Goal: Information Seeking & Learning: Learn about a topic

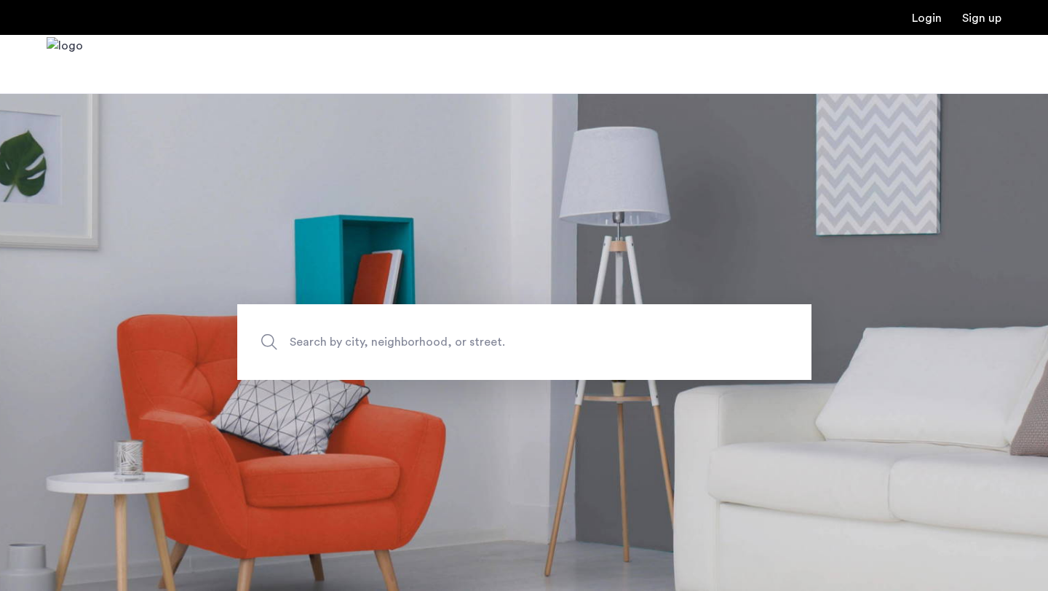
click at [381, 346] on span "Search by city, neighborhood, or street." at bounding box center [491, 343] width 402 height 20
click at [381, 346] on input "Search by city, neighborhood, or street." at bounding box center [524, 342] width 574 height 76
click at [381, 345] on span "Search by city, neighborhood, or street." at bounding box center [491, 343] width 402 height 20
click at [381, 345] on input "Search by city, neighborhood, or street." at bounding box center [524, 342] width 574 height 76
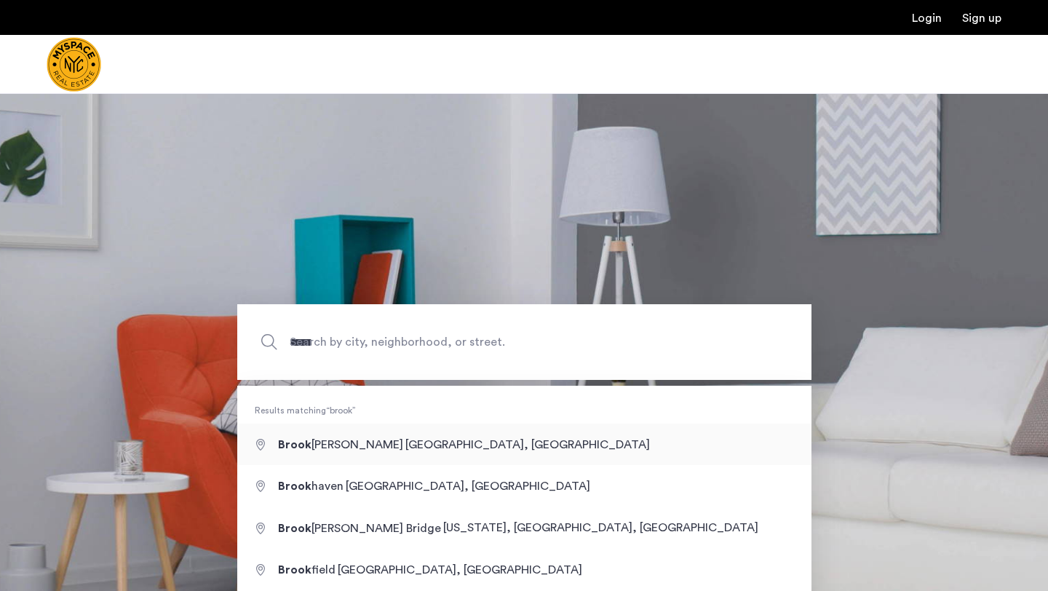
type input "**********"
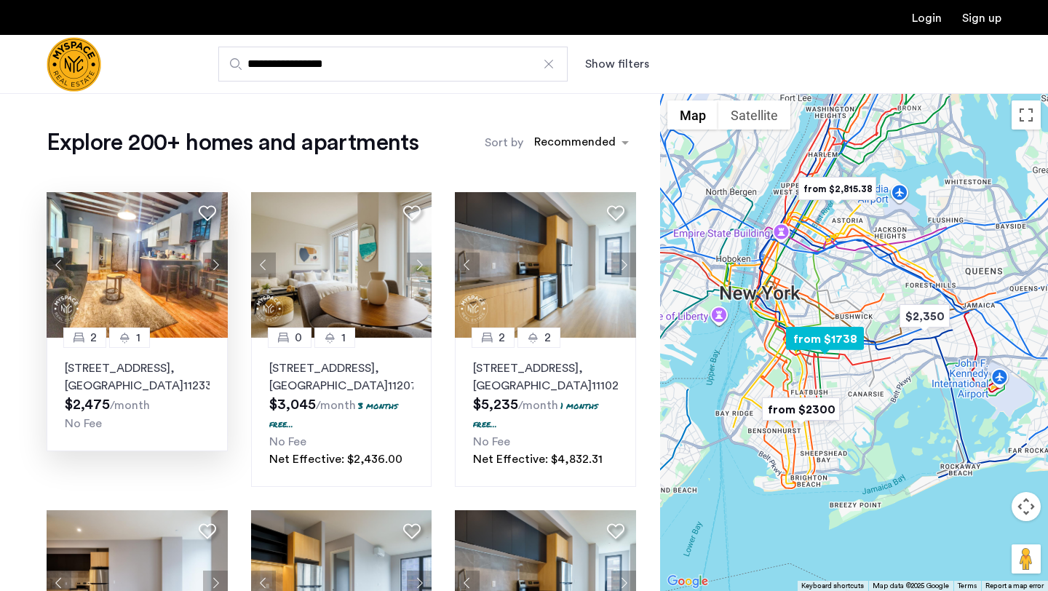
click at [207, 263] on button "Next apartment" at bounding box center [215, 265] width 25 height 25
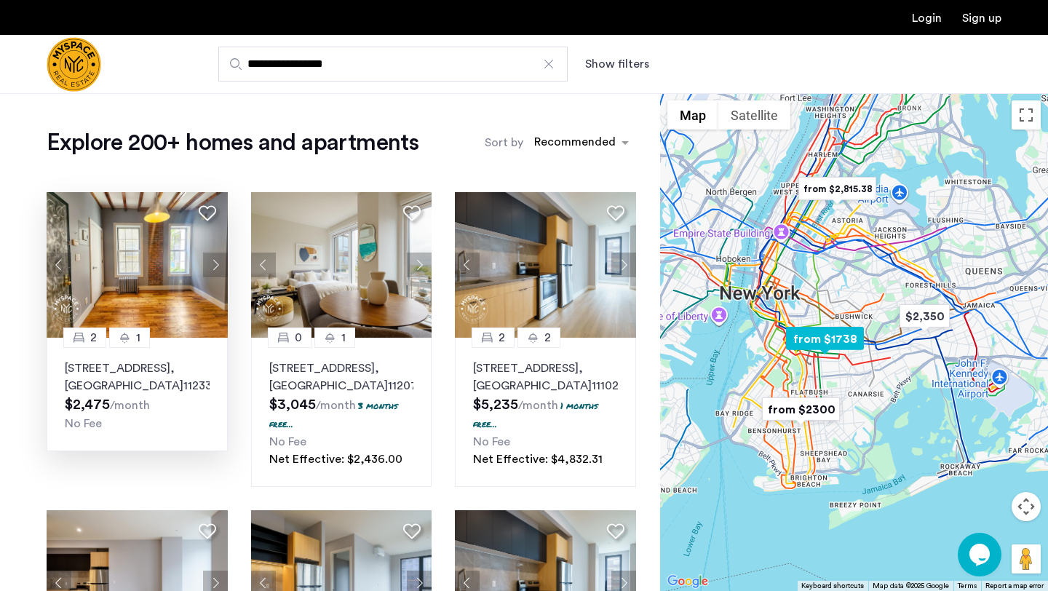
click at [207, 264] on button "Next apartment" at bounding box center [215, 265] width 25 height 25
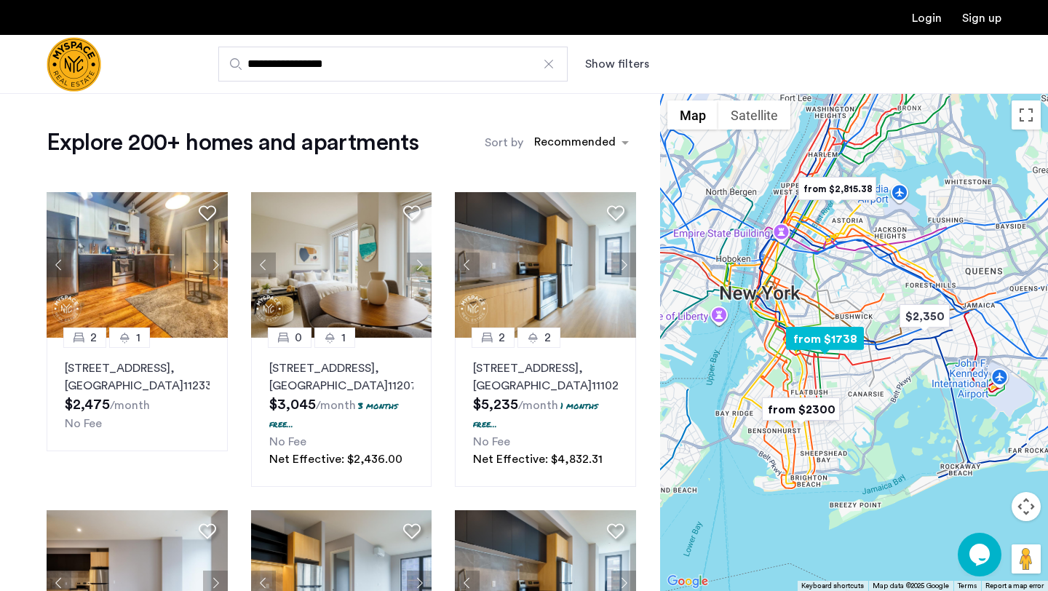
click at [207, 265] on button "Next apartment" at bounding box center [215, 265] width 25 height 25
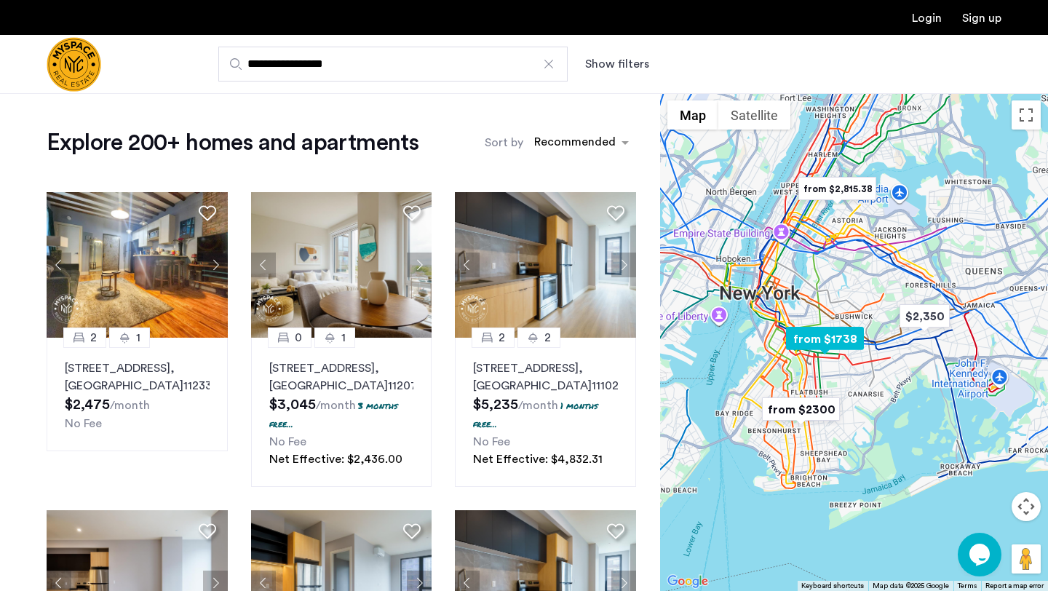
click at [207, 265] on button "Next apartment" at bounding box center [215, 265] width 25 height 25
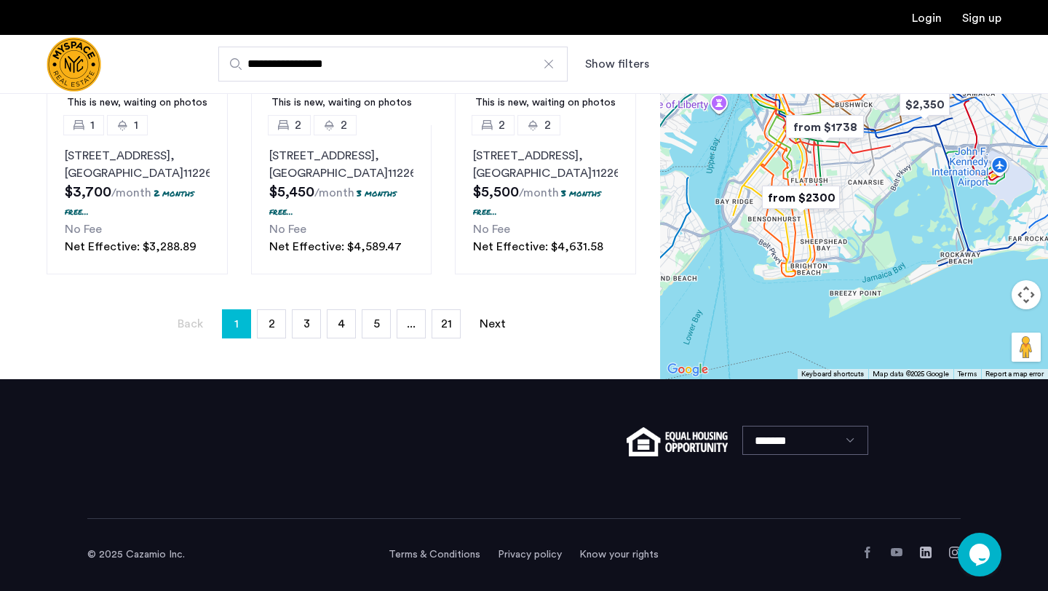
scroll to position [1221, 0]
click at [265, 315] on link "page 2" at bounding box center [272, 324] width 28 height 28
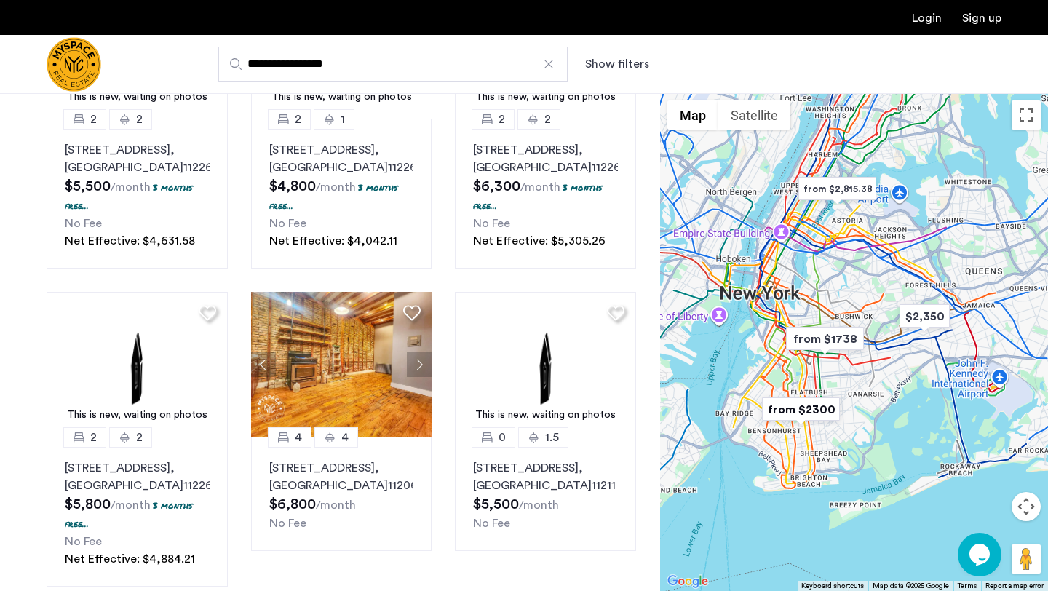
scroll to position [325, 0]
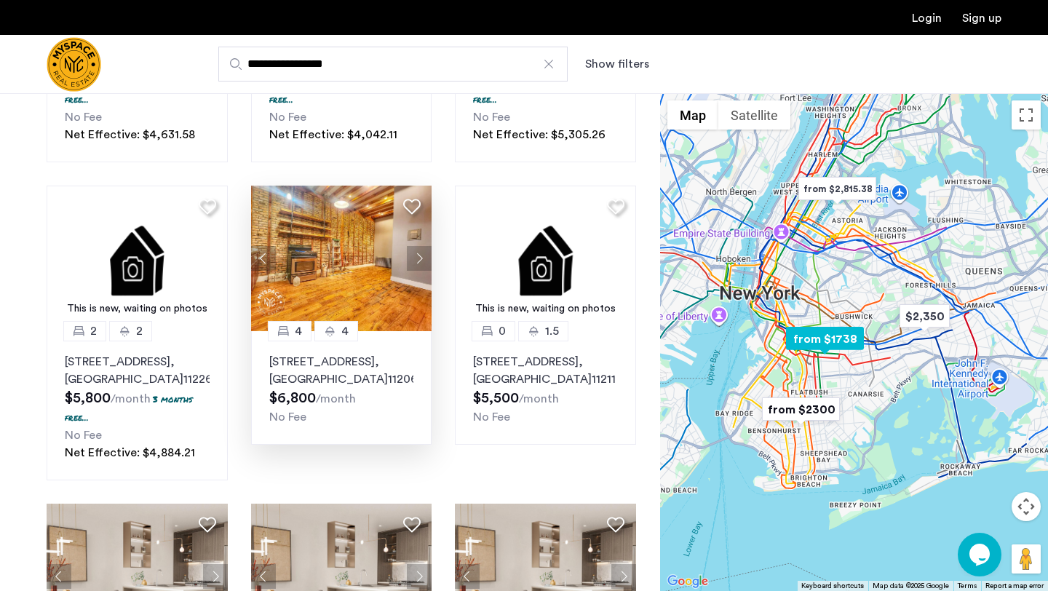
click at [420, 271] on button "Next apartment" at bounding box center [419, 258] width 25 height 25
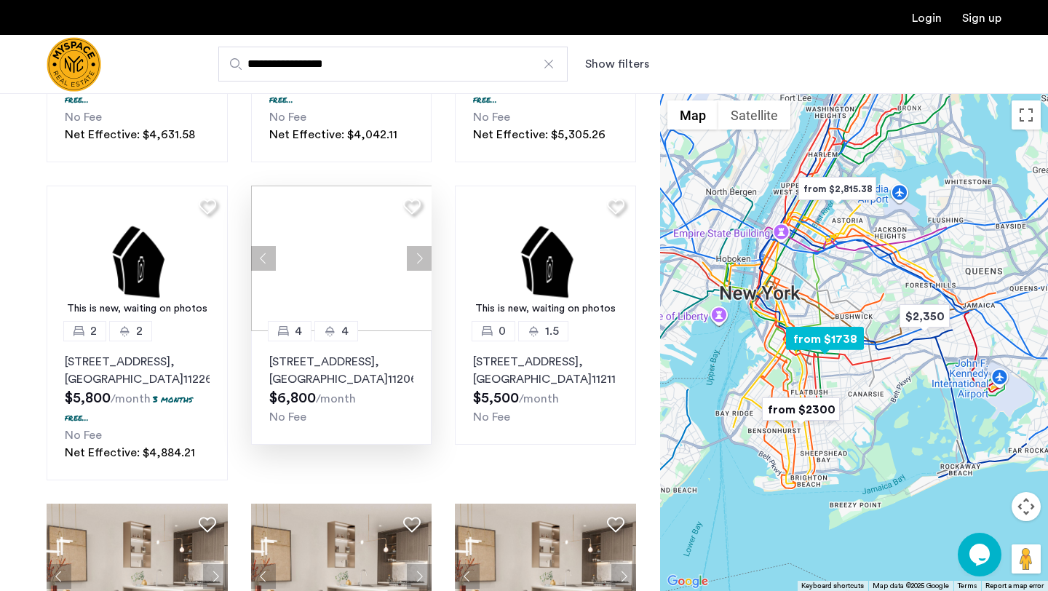
click at [420, 277] on div at bounding box center [341, 259] width 181 height 146
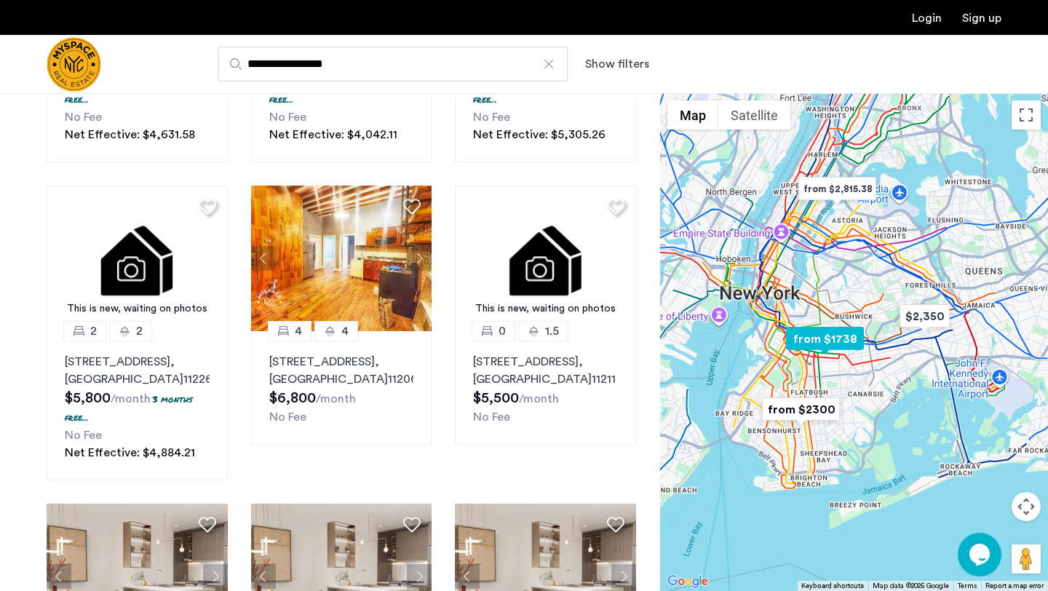
click at [417, 271] on button "Next apartment" at bounding box center [419, 258] width 25 height 25
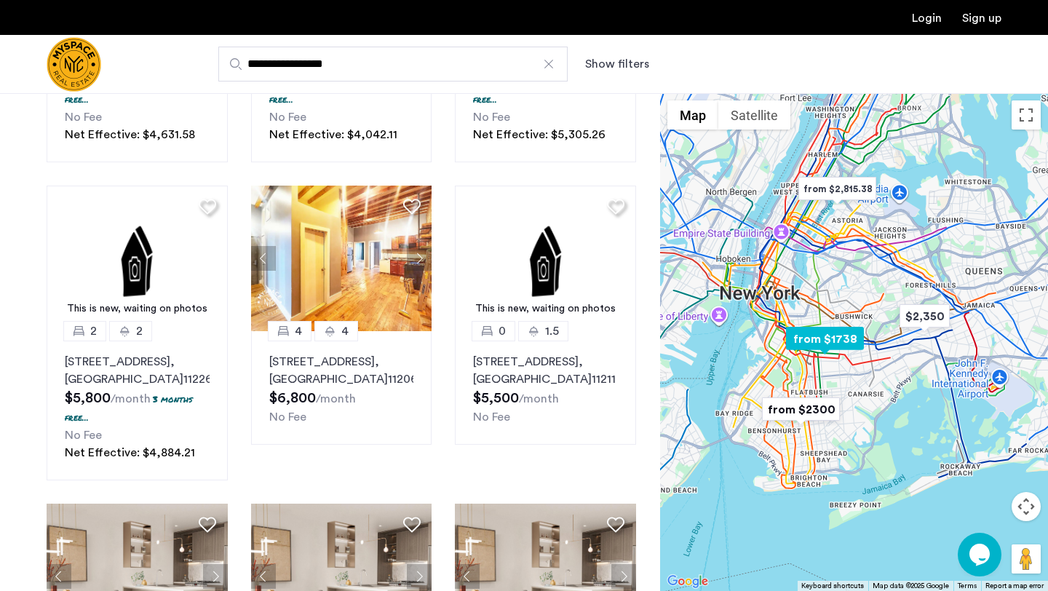
click at [417, 271] on button "Next apartment" at bounding box center [419, 258] width 25 height 25
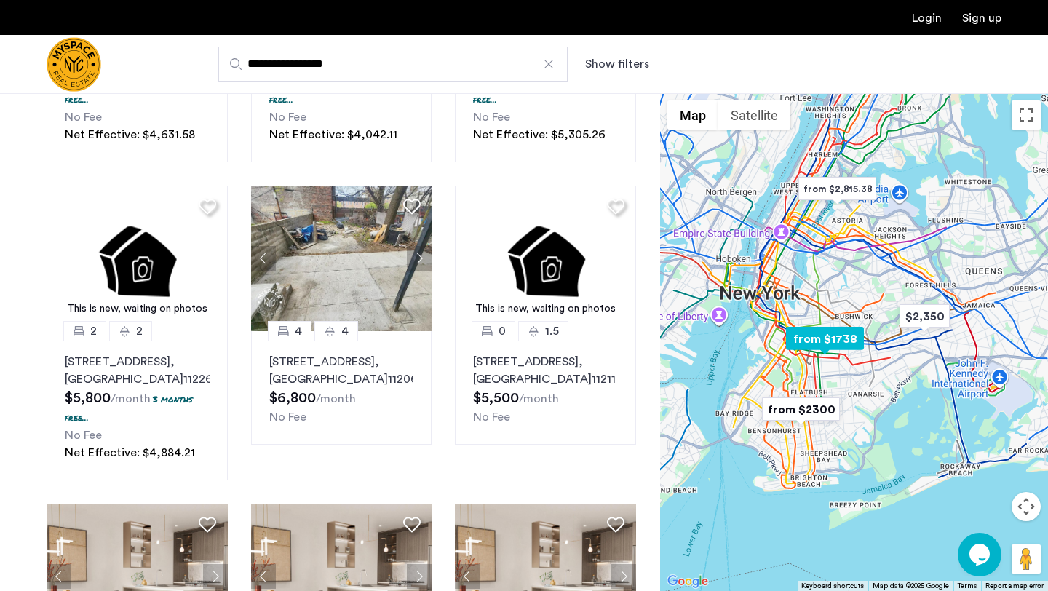
click at [417, 271] on button "Next apartment" at bounding box center [419, 258] width 25 height 25
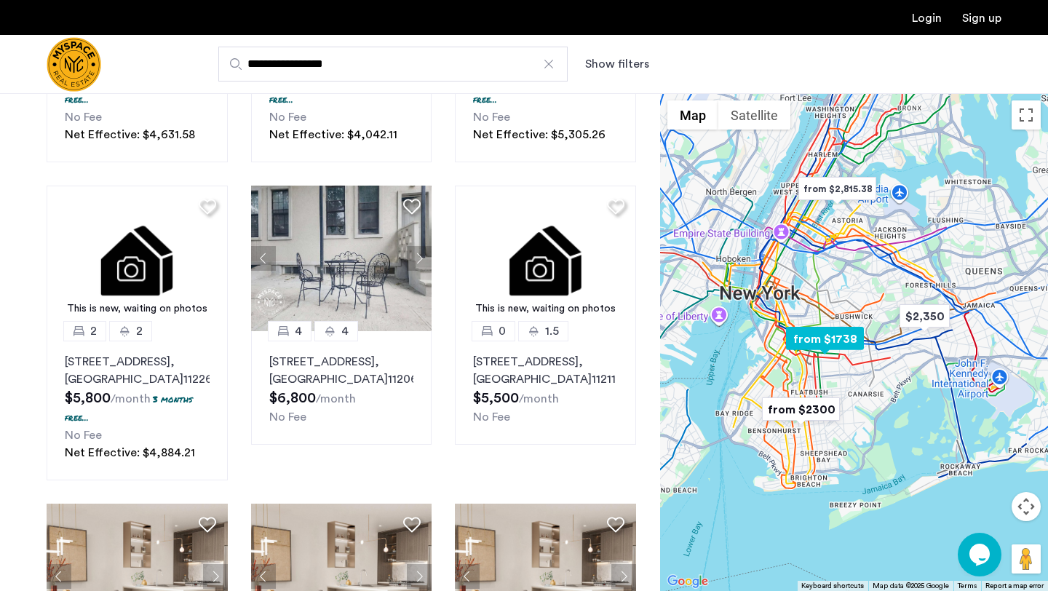
click at [417, 271] on button "Next apartment" at bounding box center [419, 258] width 25 height 25
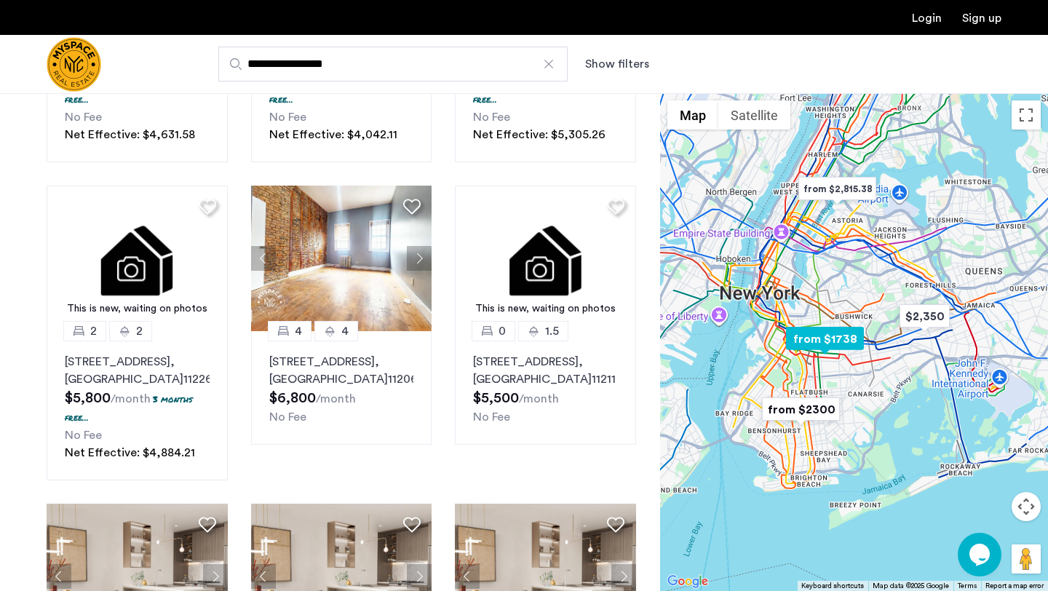
click at [417, 271] on button "Next apartment" at bounding box center [419, 258] width 25 height 25
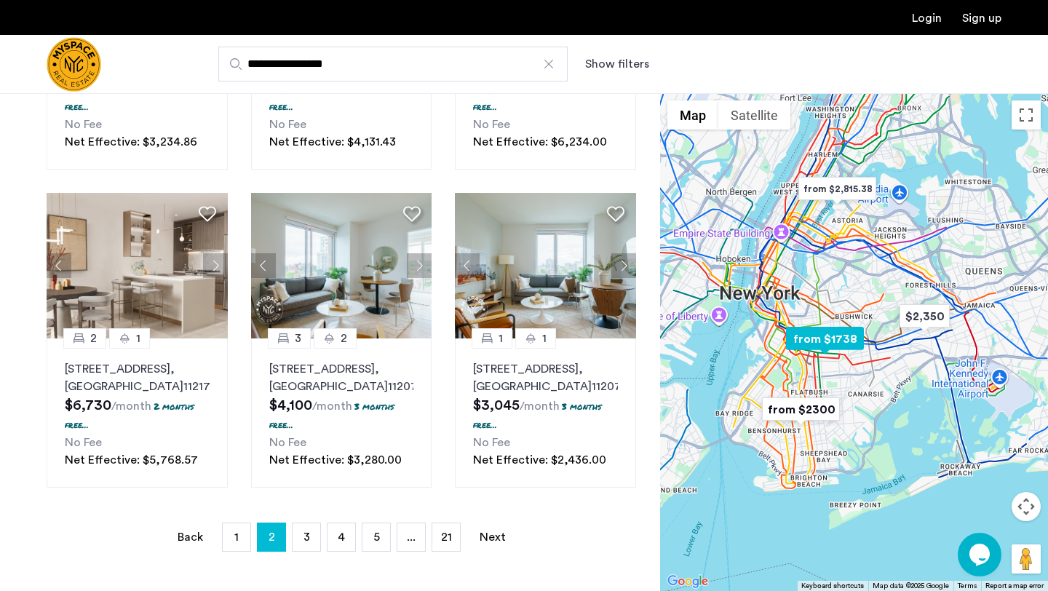
scroll to position [1050, 0]
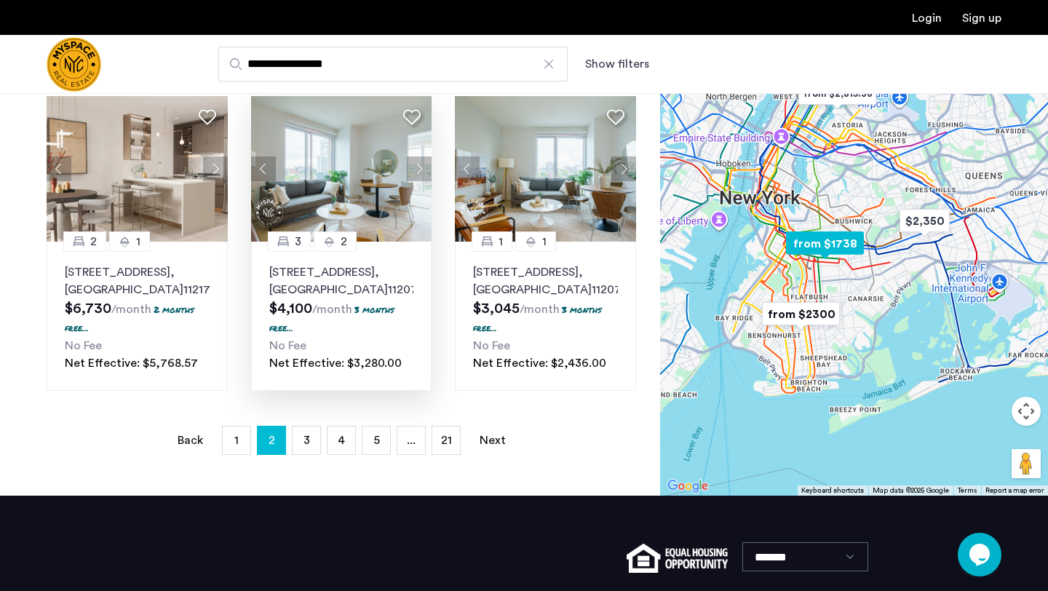
click at [413, 181] on button "Next apartment" at bounding box center [419, 168] width 25 height 25
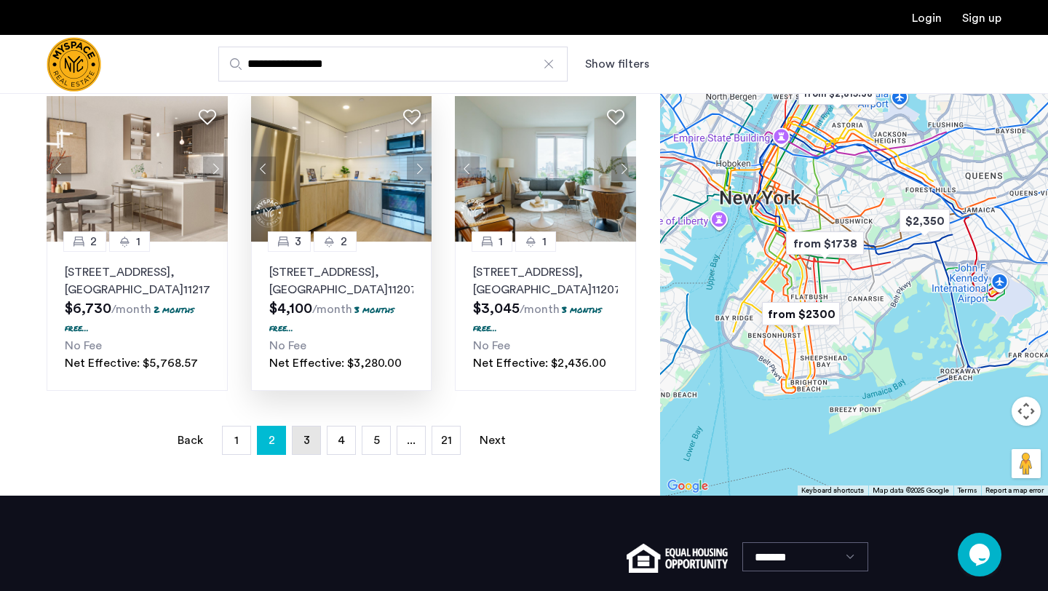
click at [316, 454] on link "page 3" at bounding box center [307, 441] width 28 height 28
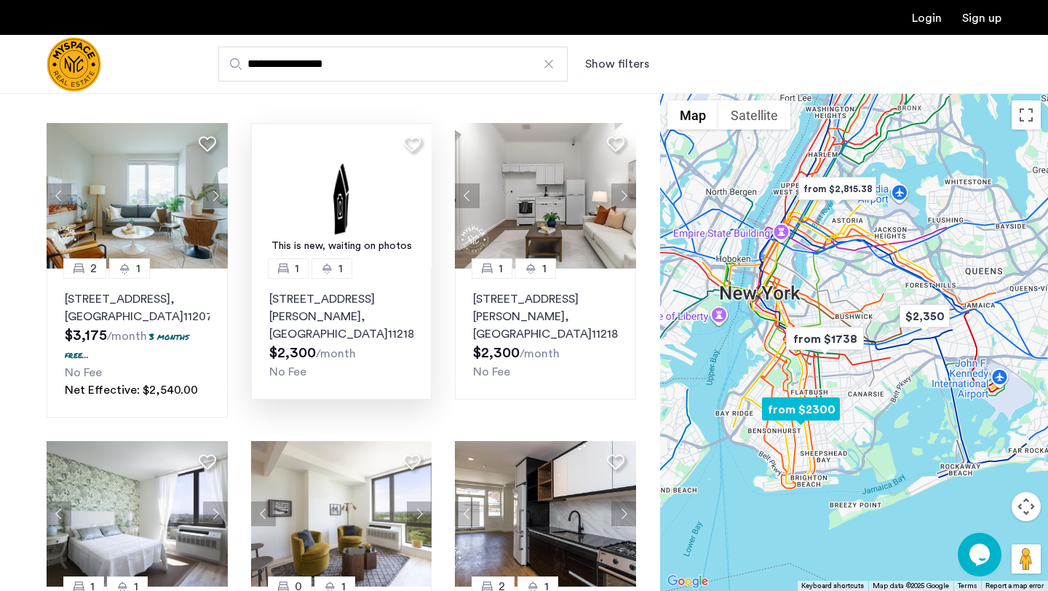
scroll to position [39, 0]
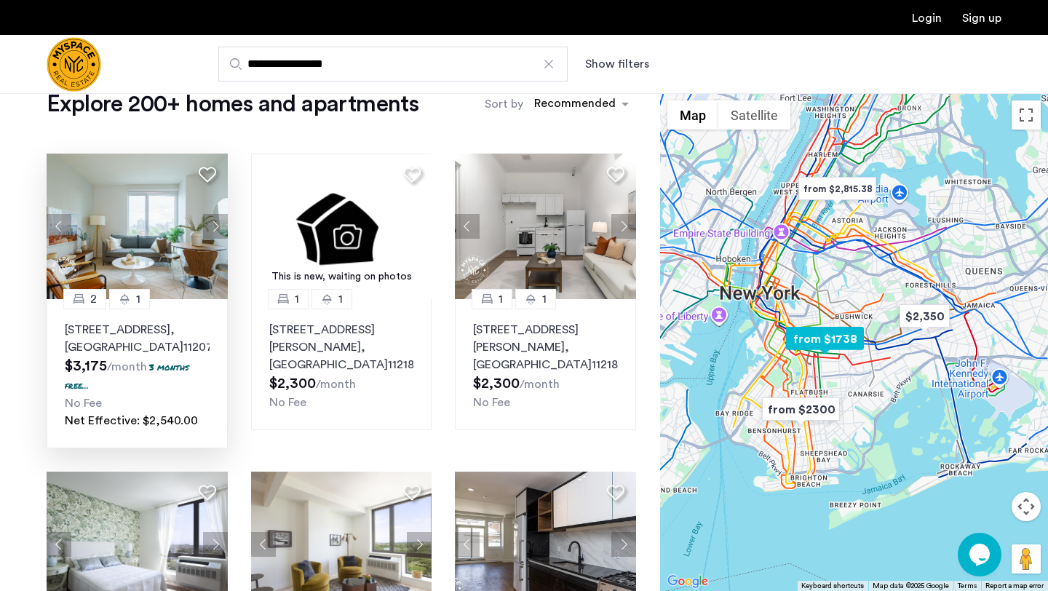
click at [207, 229] on button "Next apartment" at bounding box center [215, 226] width 25 height 25
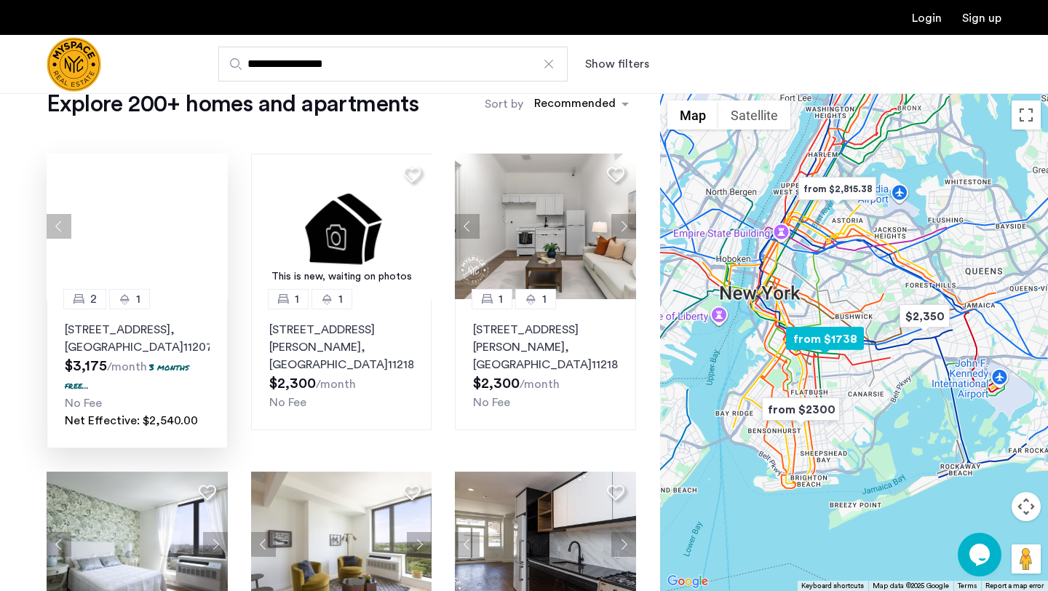
click at [208, 231] on div at bounding box center [137, 227] width 181 height 146
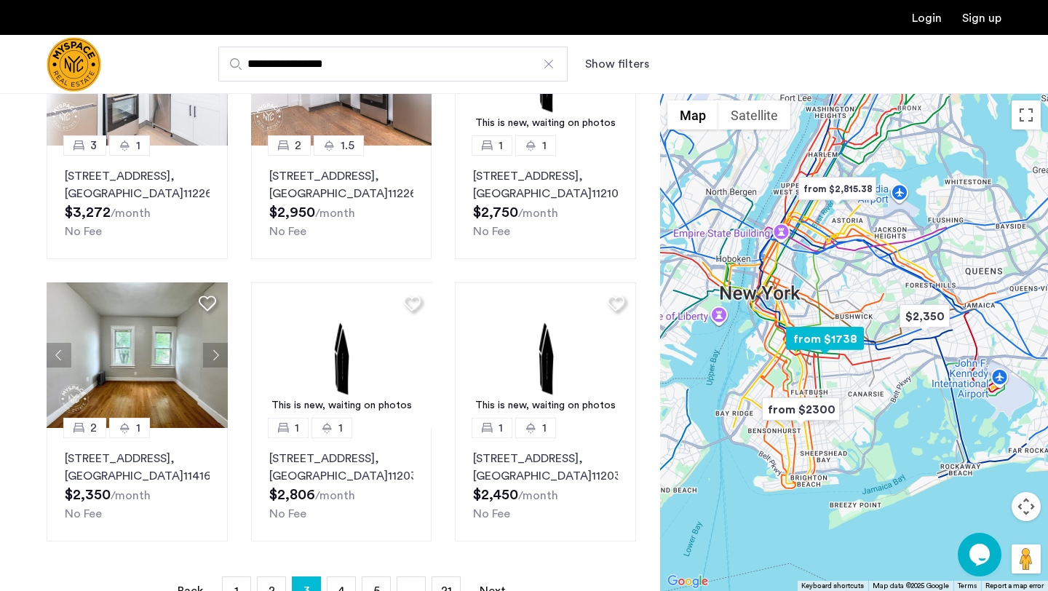
scroll to position [917, 0]
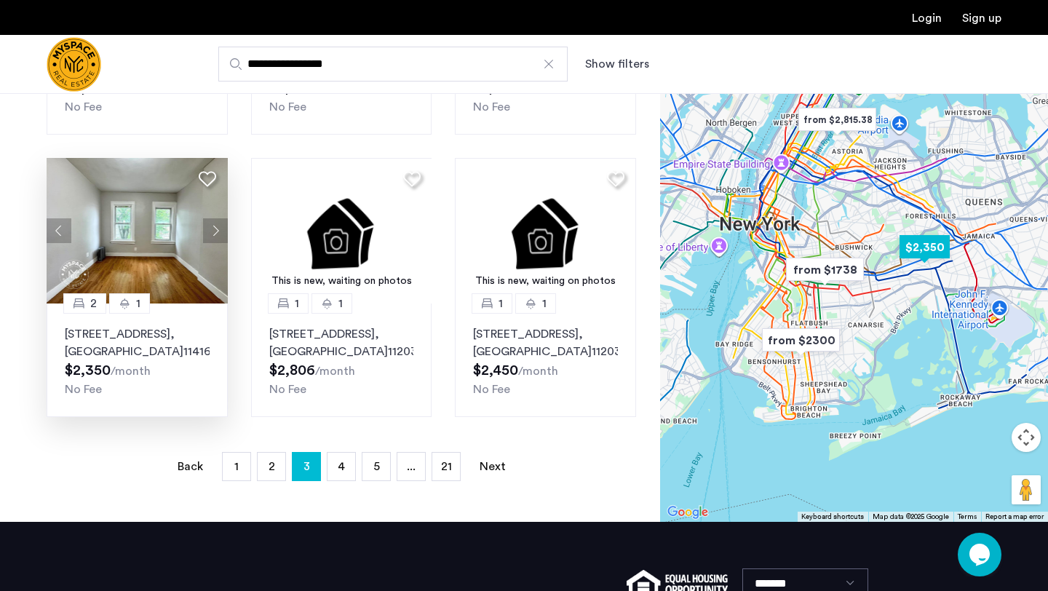
click at [213, 243] on button "Next apartment" at bounding box center [215, 230] width 25 height 25
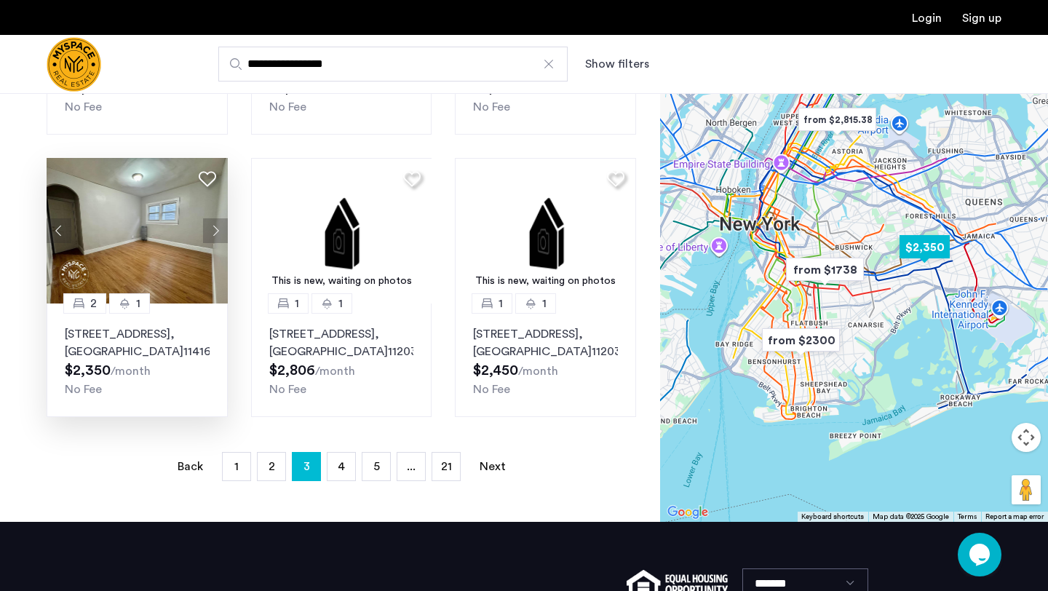
click at [213, 243] on button "Next apartment" at bounding box center [215, 230] width 25 height 25
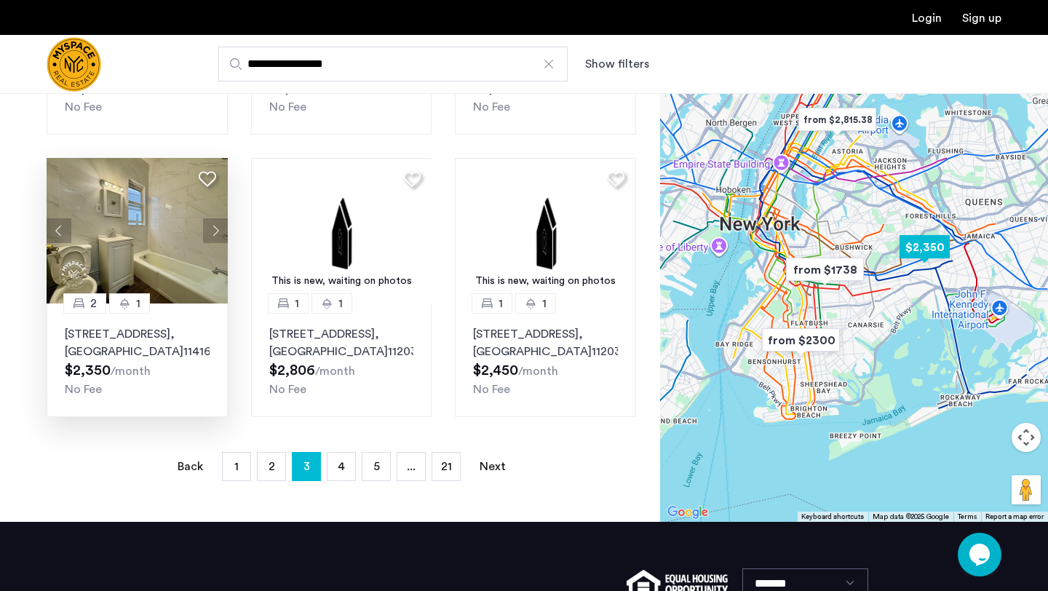
click at [213, 243] on button "Next apartment" at bounding box center [215, 230] width 25 height 25
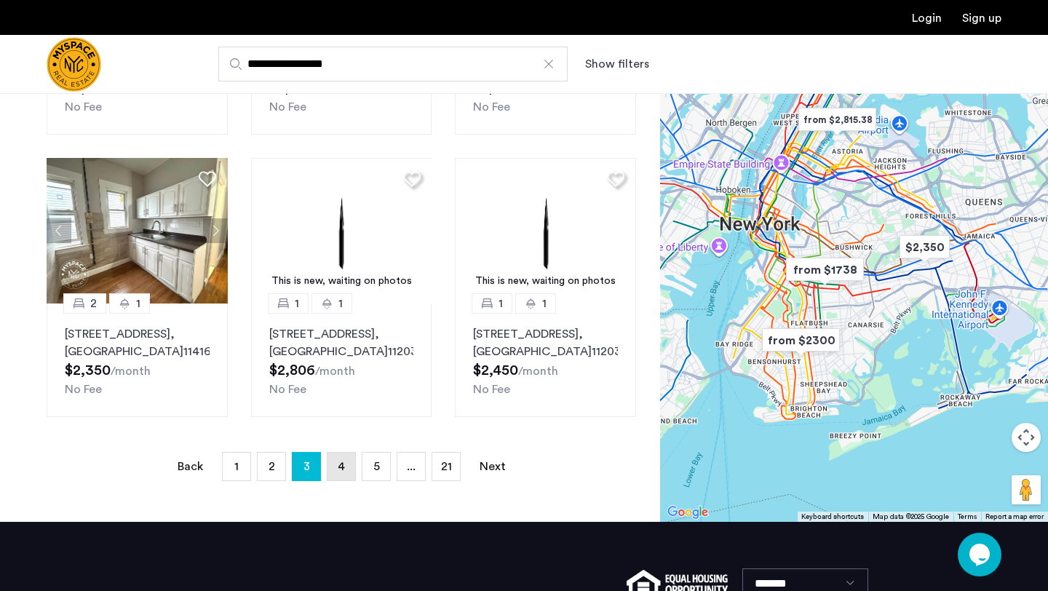
click at [346, 480] on link "page 4" at bounding box center [342, 467] width 28 height 28
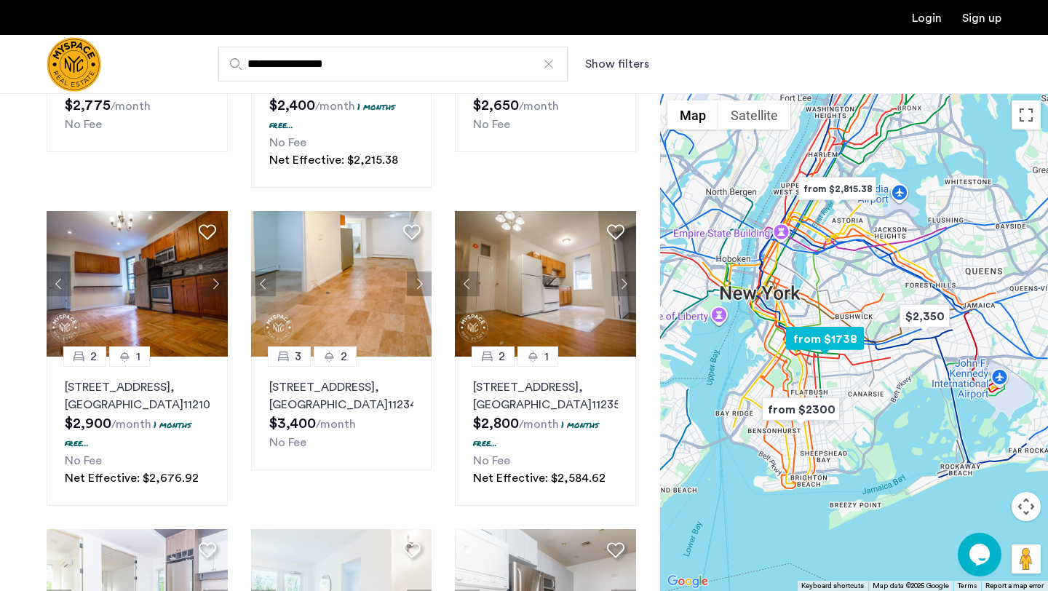
scroll to position [655, 0]
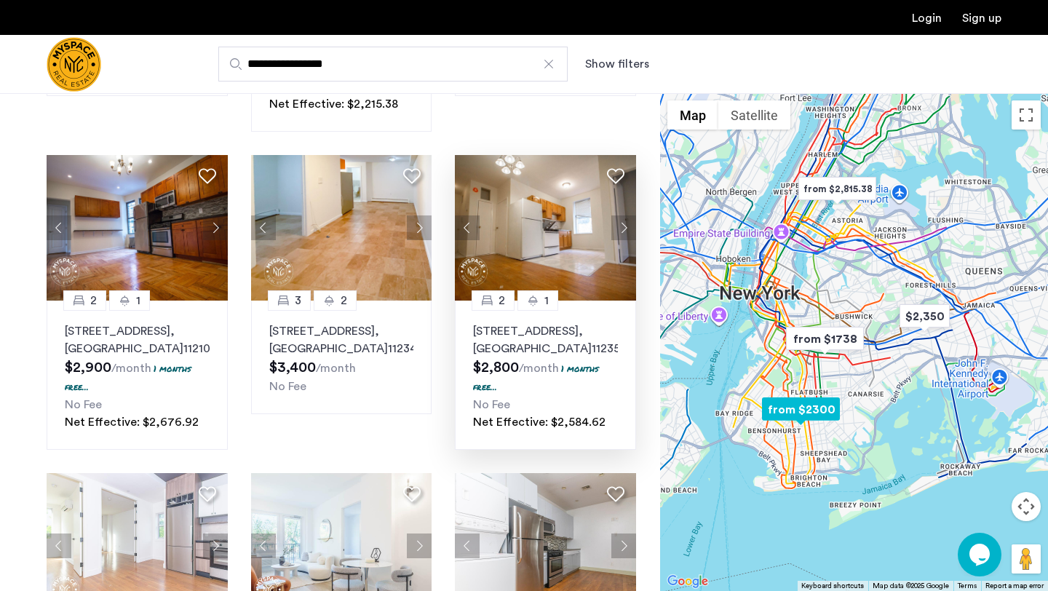
click at [624, 215] on button "Next apartment" at bounding box center [623, 227] width 25 height 25
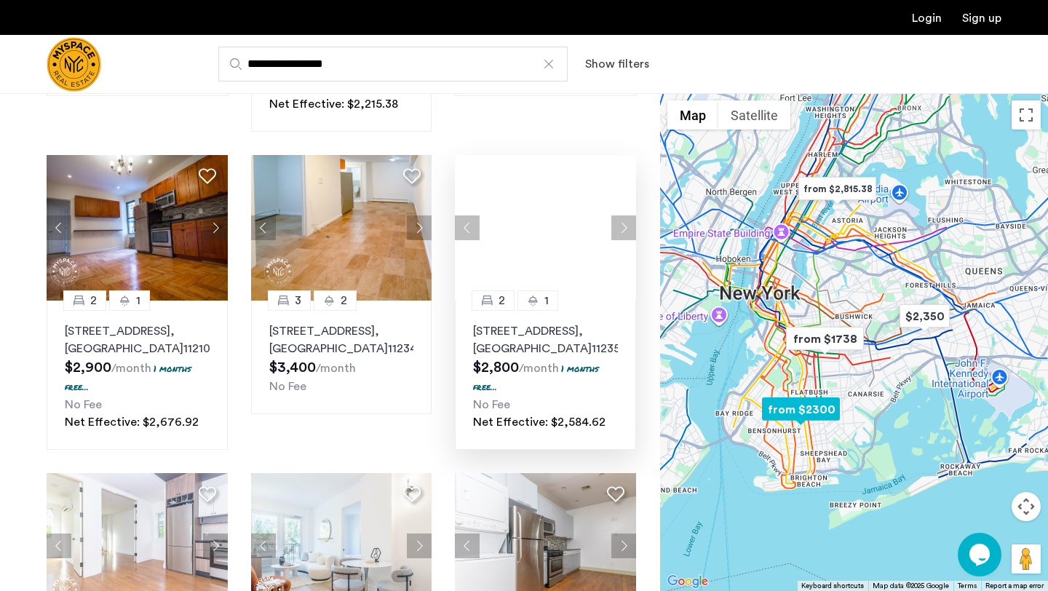
click at [624, 215] on button "Next apartment" at bounding box center [623, 227] width 25 height 25
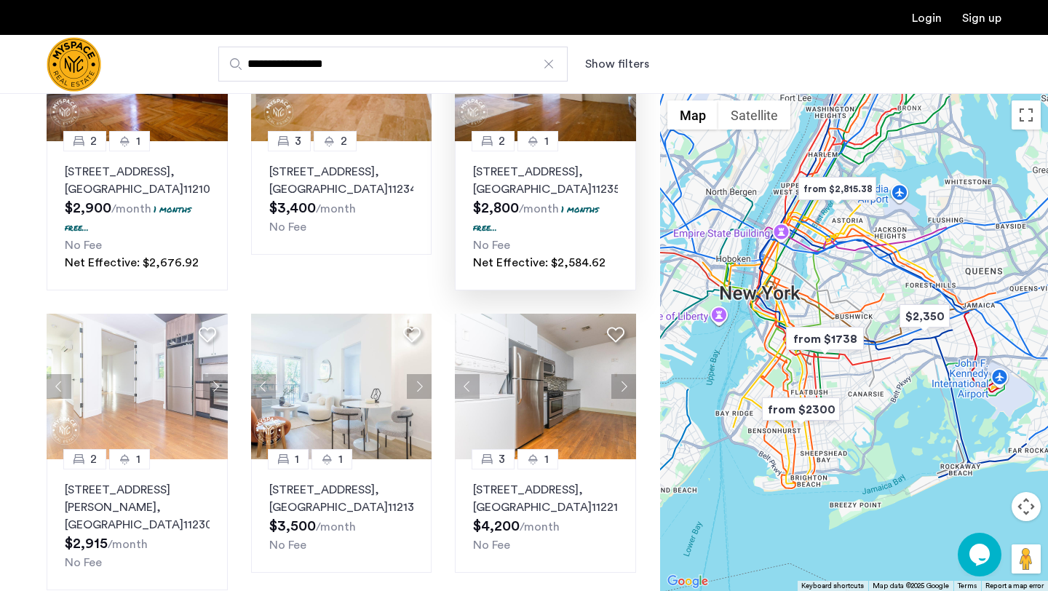
scroll to position [813, 0]
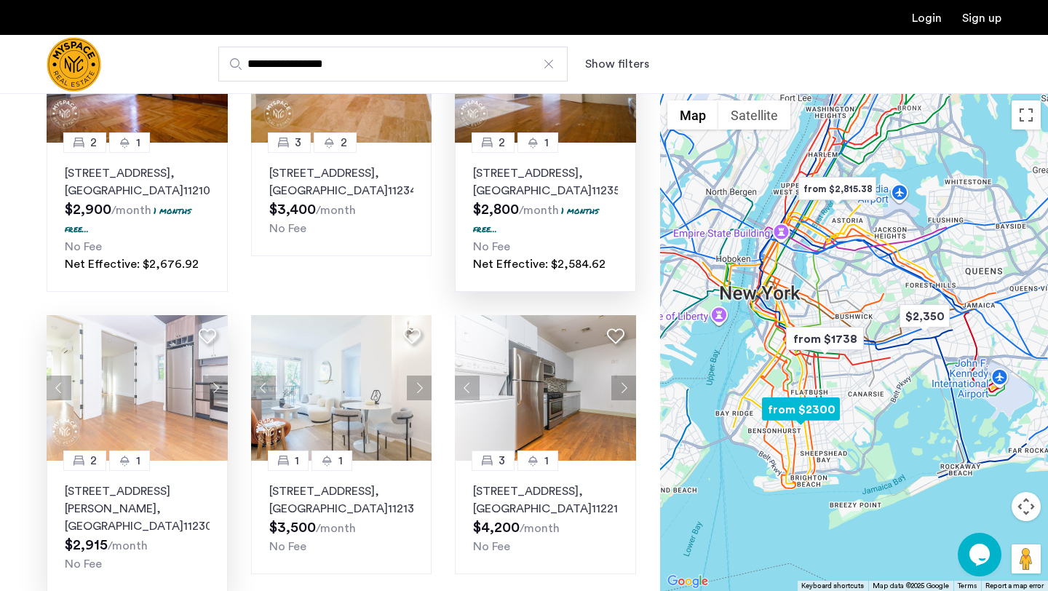
click at [213, 376] on button "Next apartment" at bounding box center [215, 388] width 25 height 25
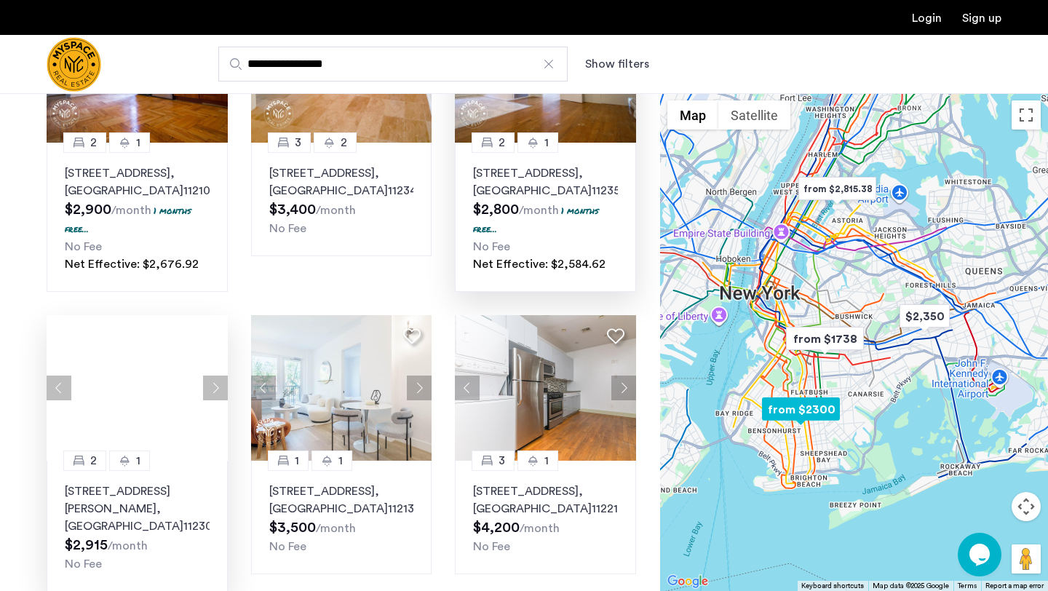
click at [213, 376] on button "Next apartment" at bounding box center [215, 388] width 25 height 25
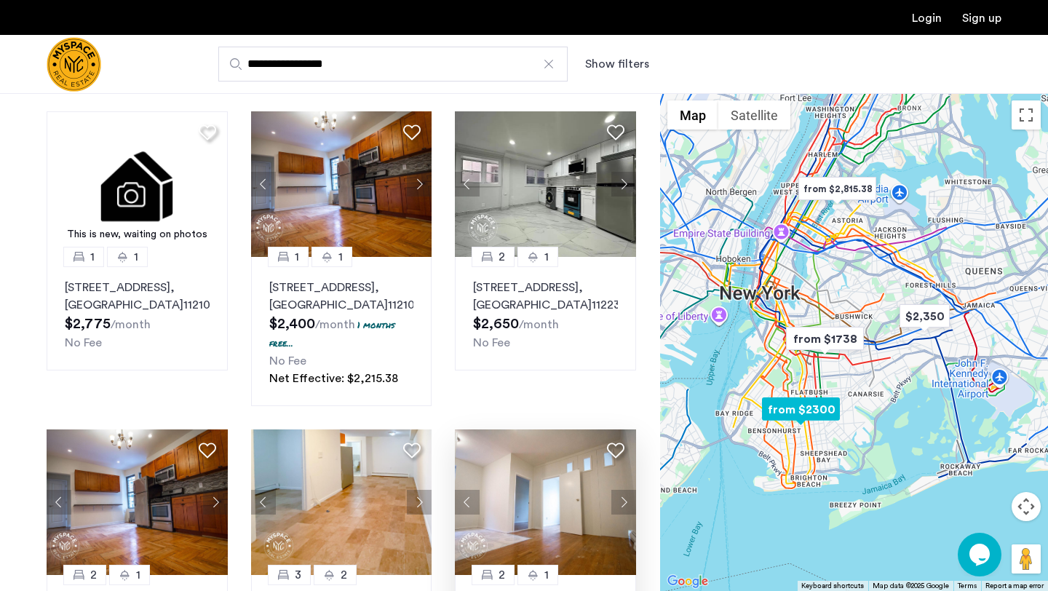
scroll to position [0, 0]
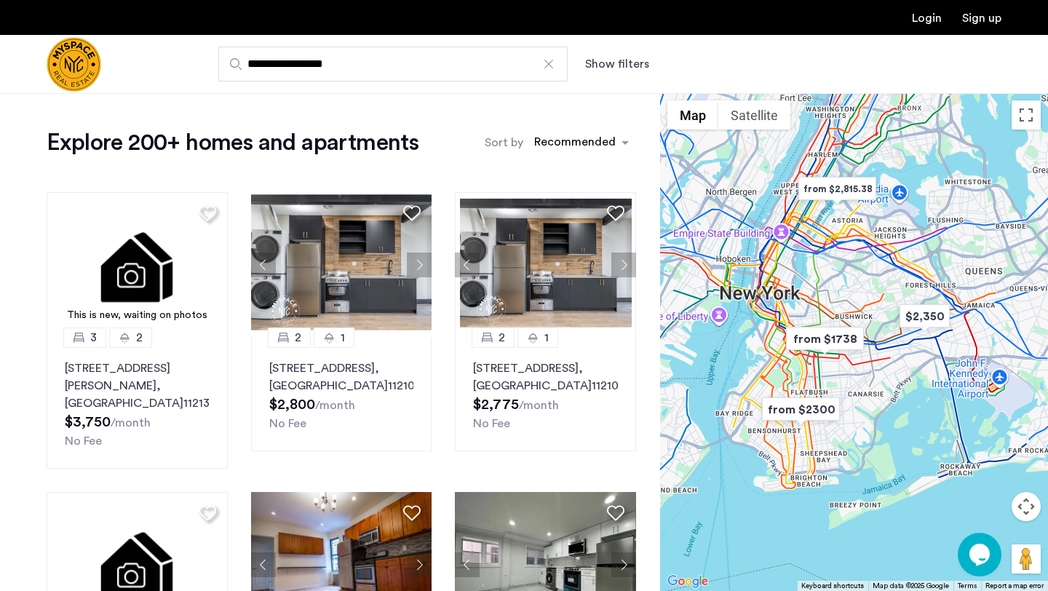
click at [608, 63] on button "Show filters" at bounding box center [617, 63] width 64 height 17
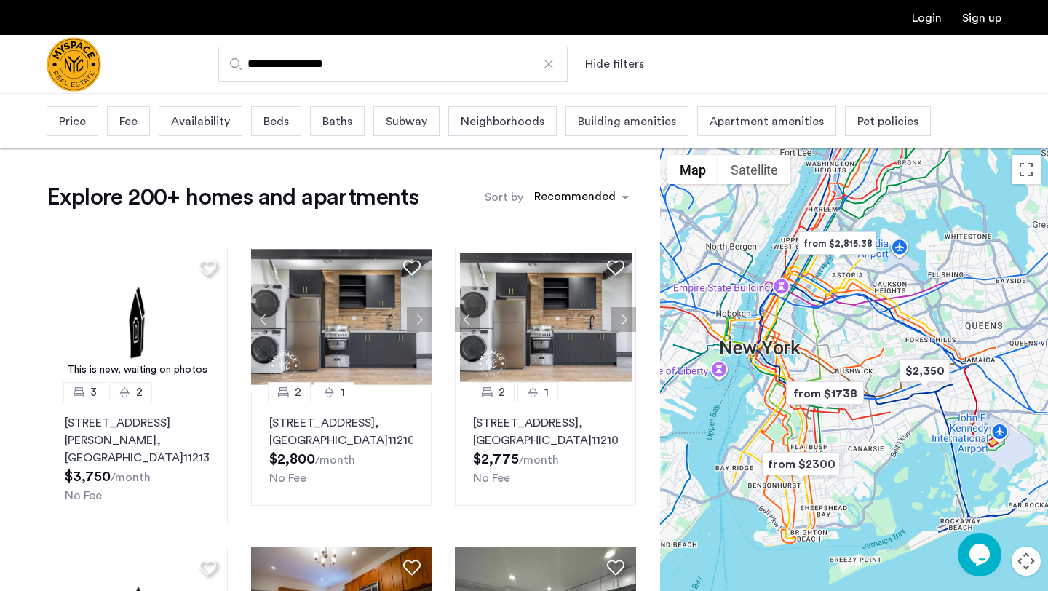
click at [293, 124] on div "Beds" at bounding box center [276, 121] width 50 height 30
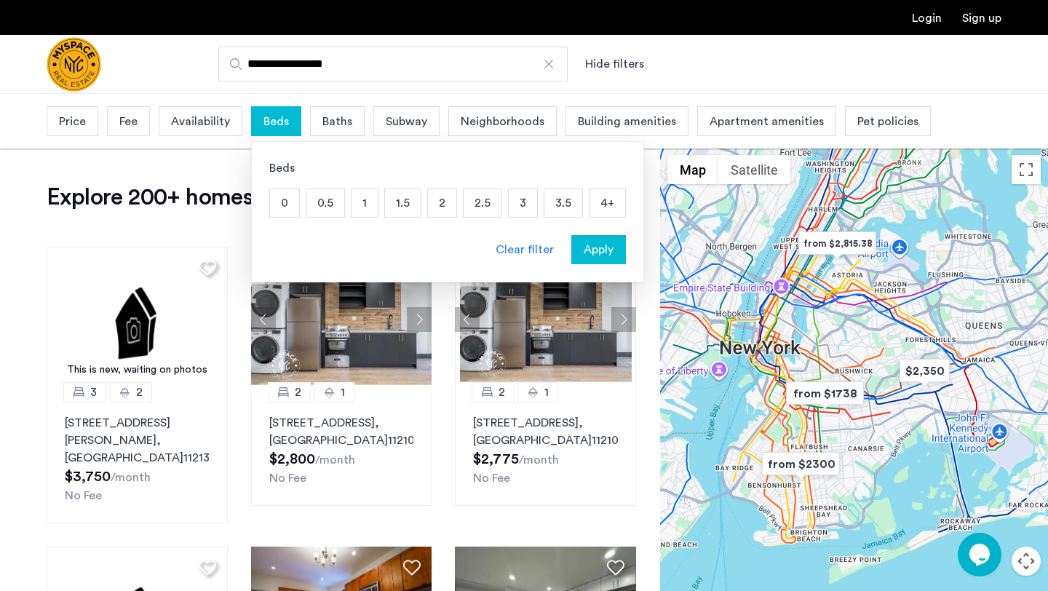
click at [443, 211] on p "2" at bounding box center [442, 203] width 28 height 28
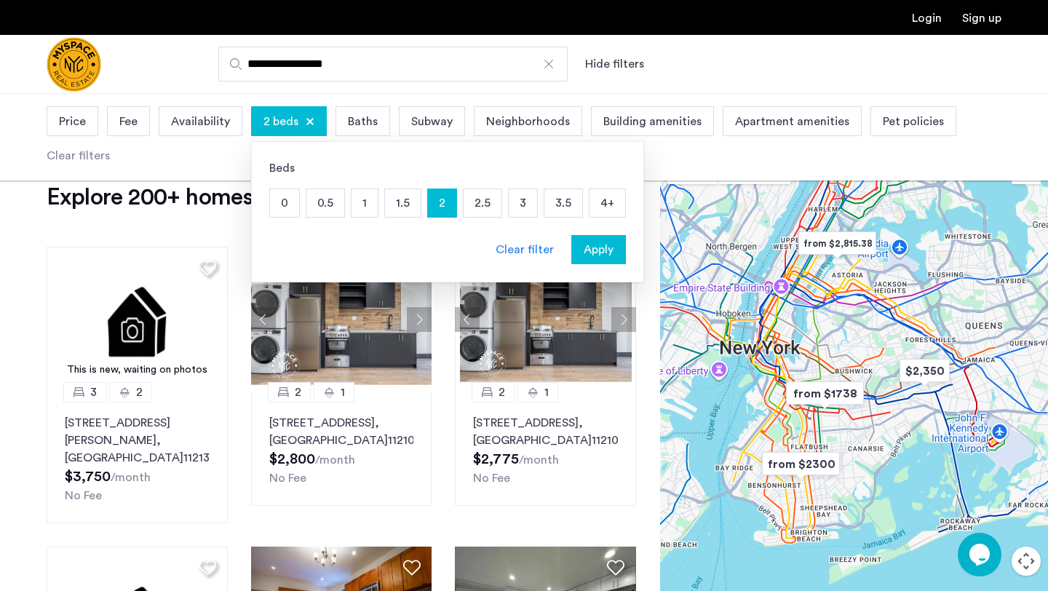
click at [90, 119] on div "Price" at bounding box center [73, 121] width 52 height 30
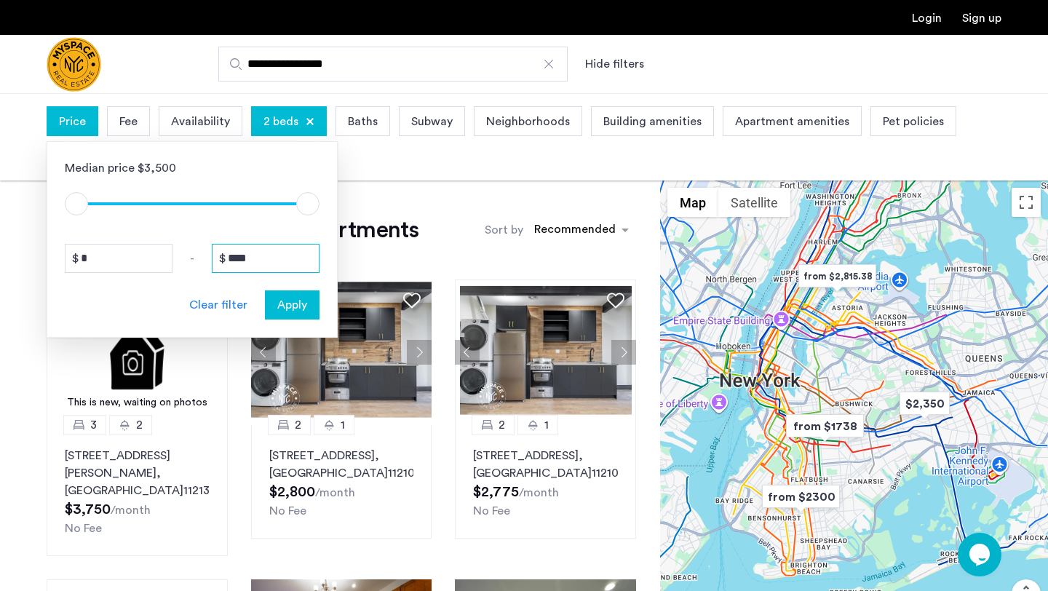
click at [284, 255] on input "****" at bounding box center [266, 258] width 108 height 29
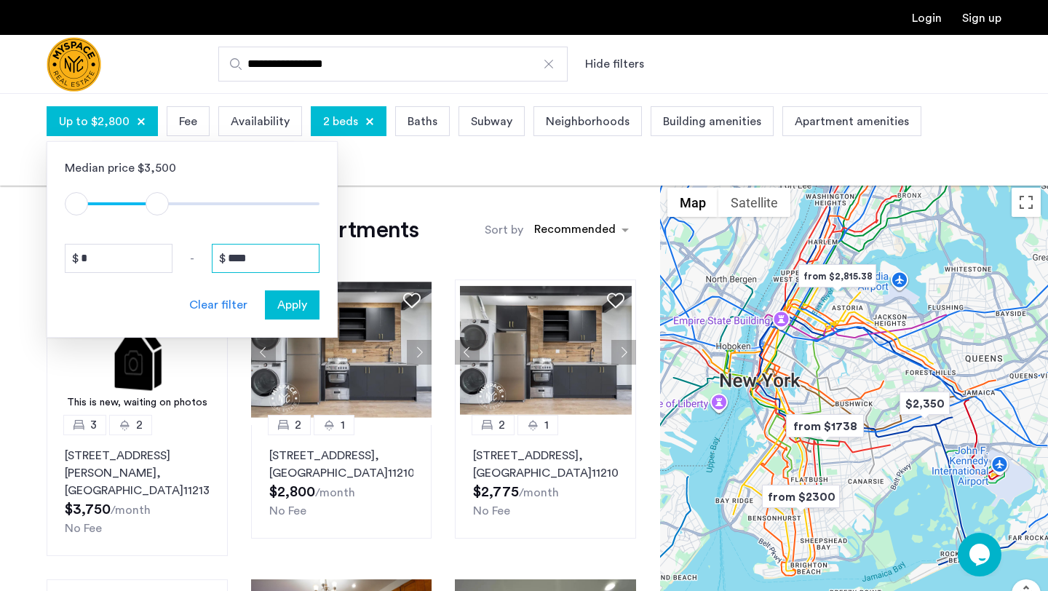
type input "****"
click at [317, 306] on button "Apply" at bounding box center [292, 304] width 55 height 29
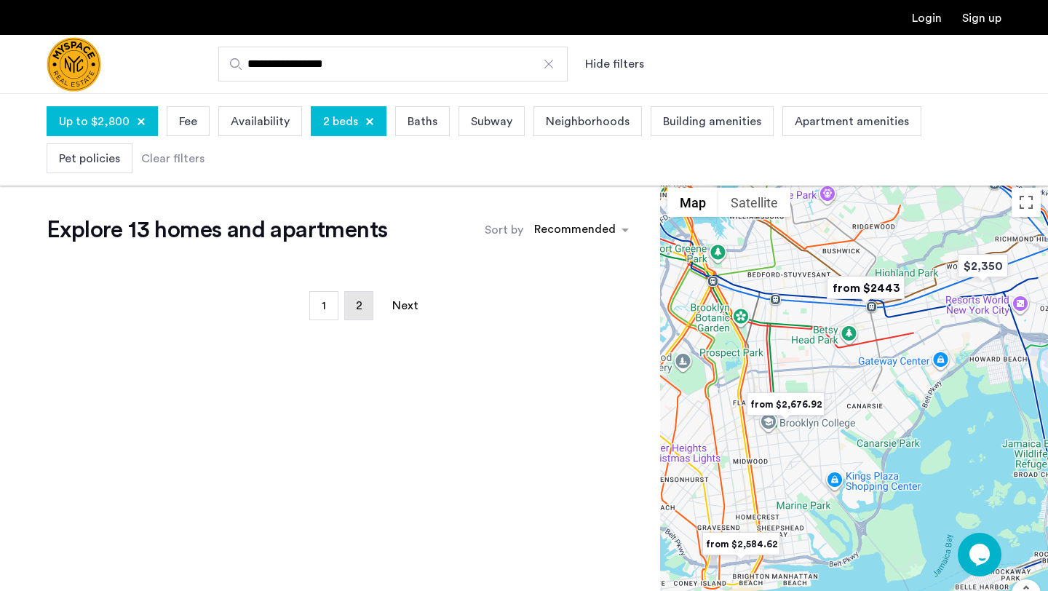
click at [349, 301] on link "page 2" at bounding box center [359, 306] width 28 height 28
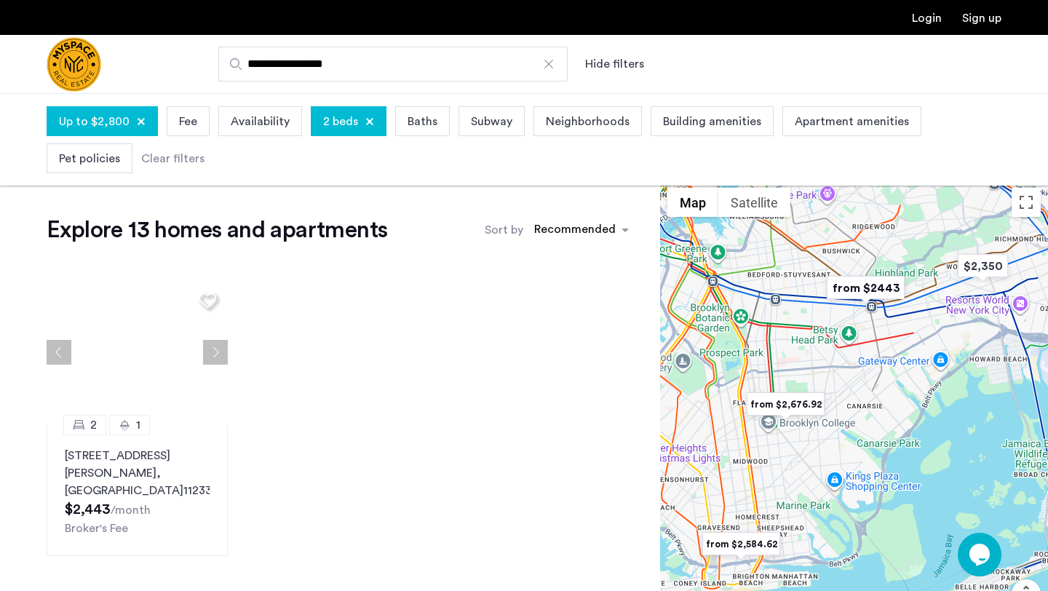
click at [323, 314] on div "2 1 14 Havens Pl, Unit 2A, Brooklyn , NY 11233 $2,443 /month Broker's Fee" at bounding box center [341, 418] width 613 height 300
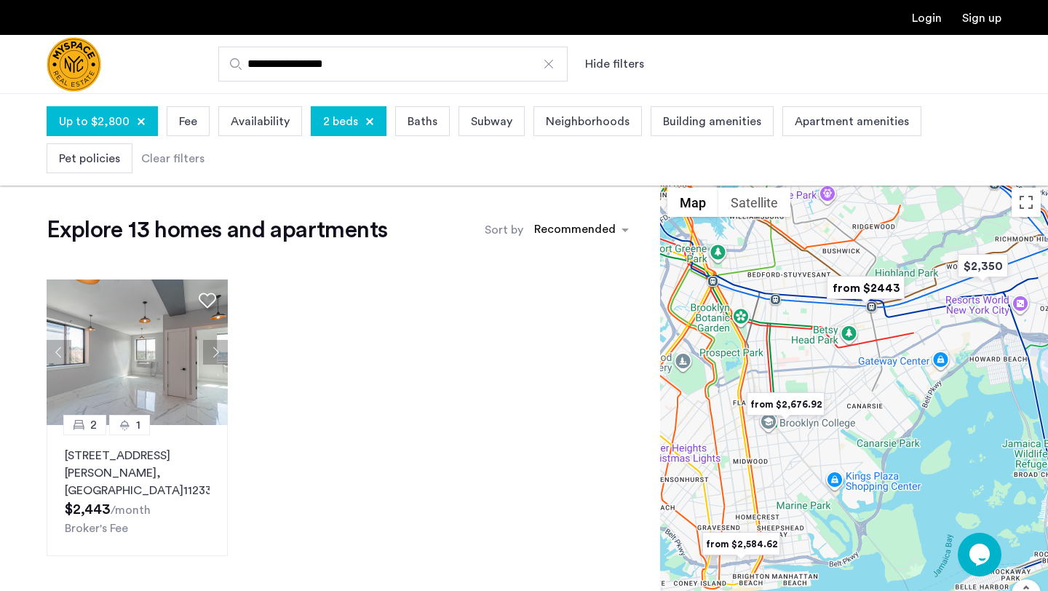
scroll to position [31, 0]
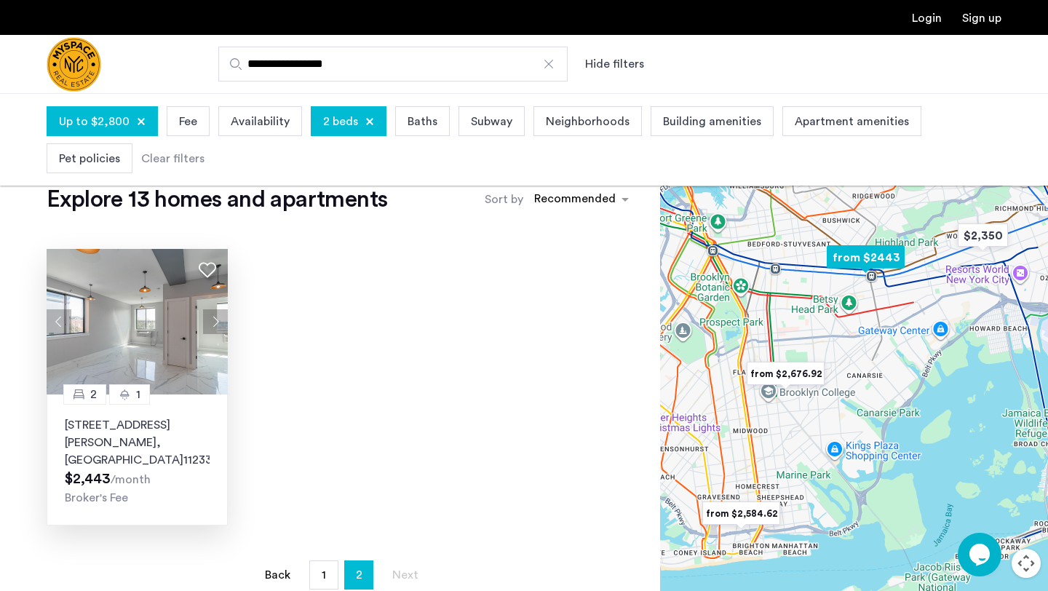
click at [216, 326] on button "Next apartment" at bounding box center [215, 321] width 25 height 25
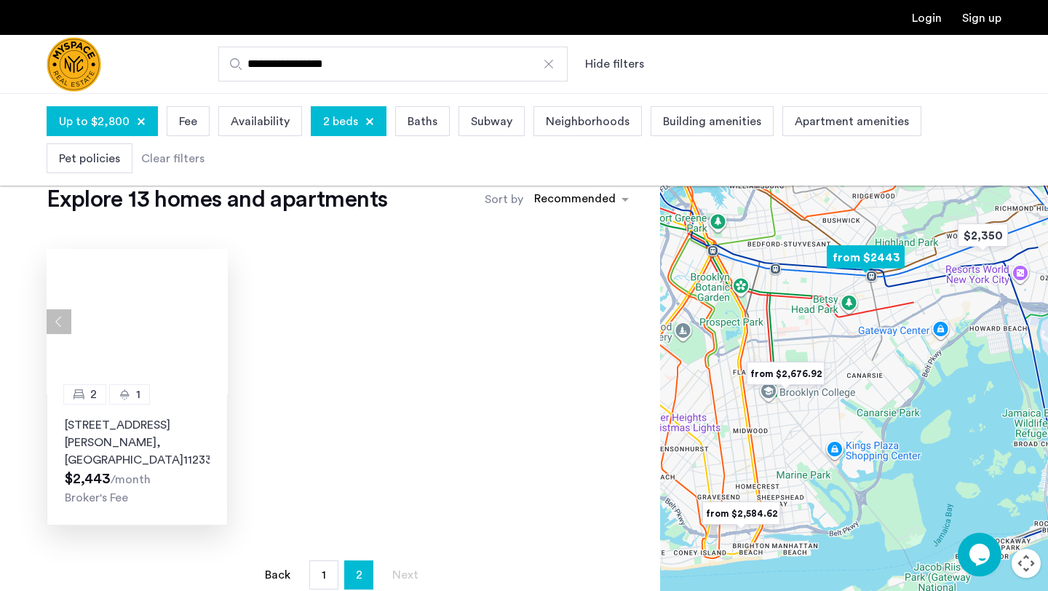
click at [216, 326] on div at bounding box center [137, 322] width 181 height 146
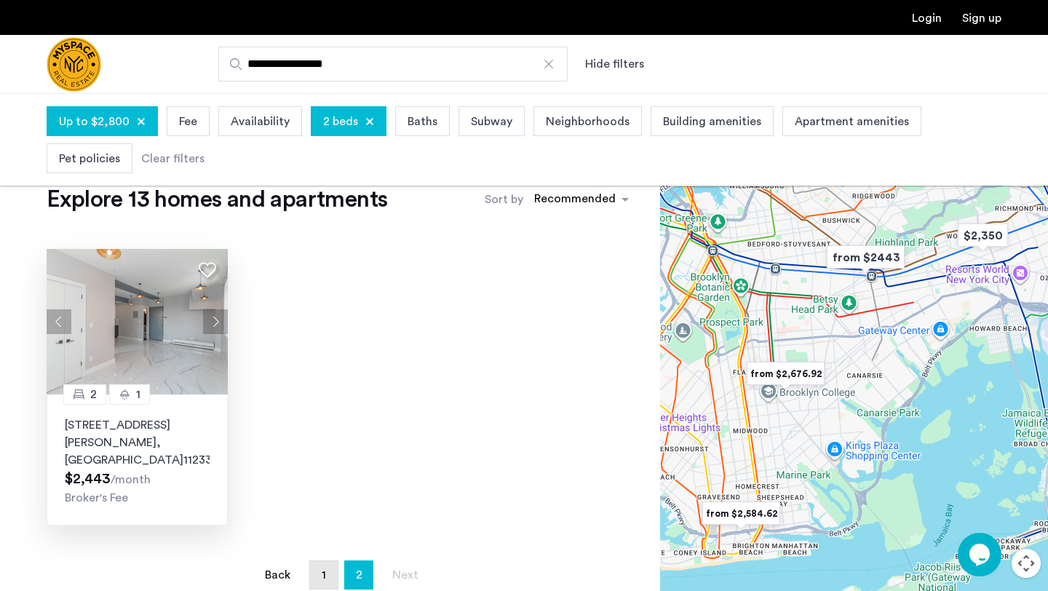
click at [320, 561] on link "page 1" at bounding box center [324, 575] width 28 height 28
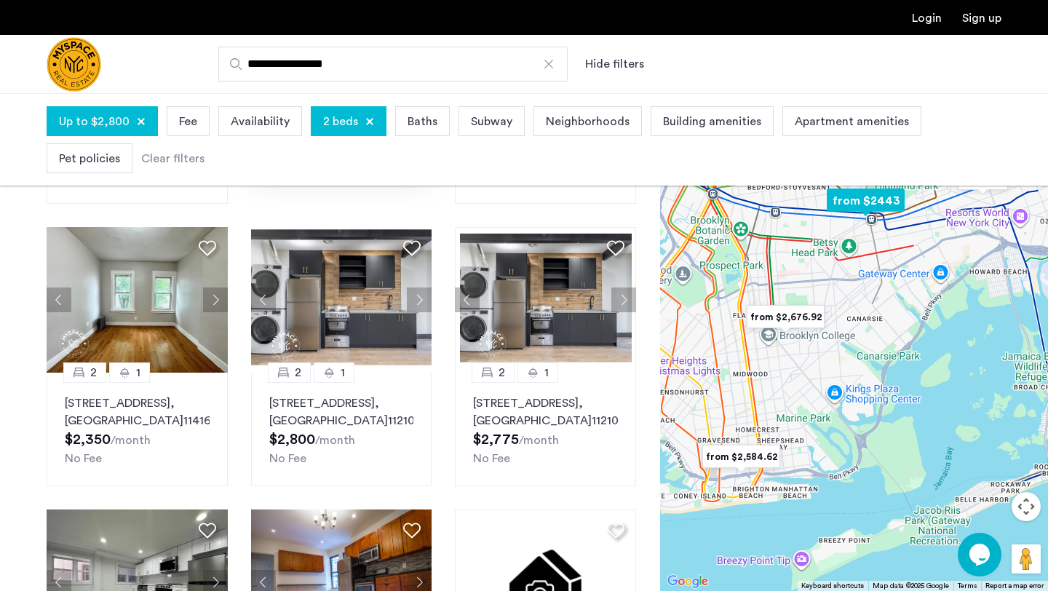
scroll to position [411, 0]
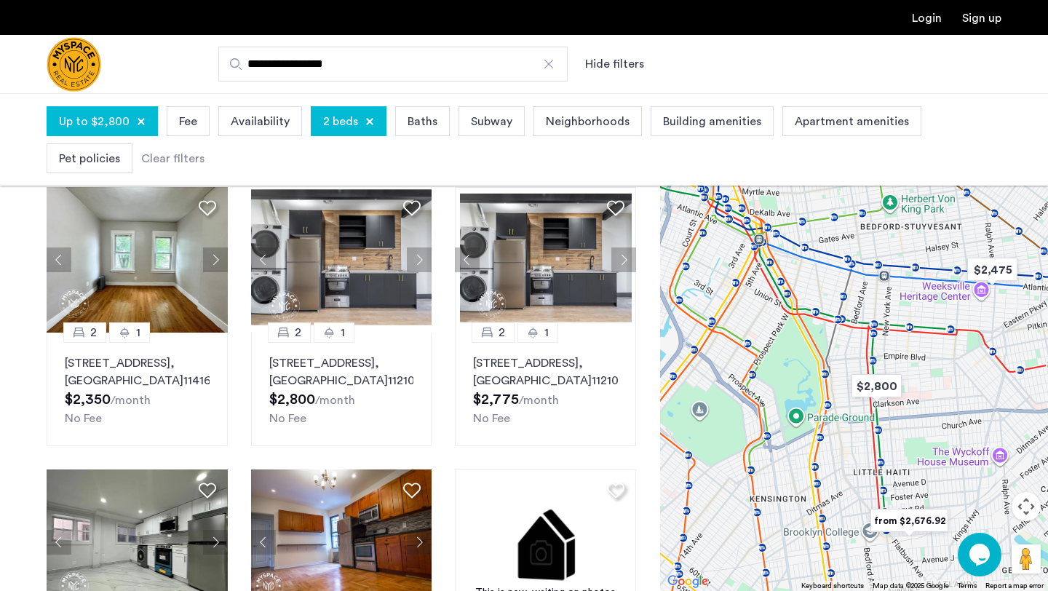
drag, startPoint x: 782, startPoint y: 287, endPoint x: 795, endPoint y: 548, distance: 261.6
click at [794, 547] on div at bounding box center [854, 342] width 388 height 498
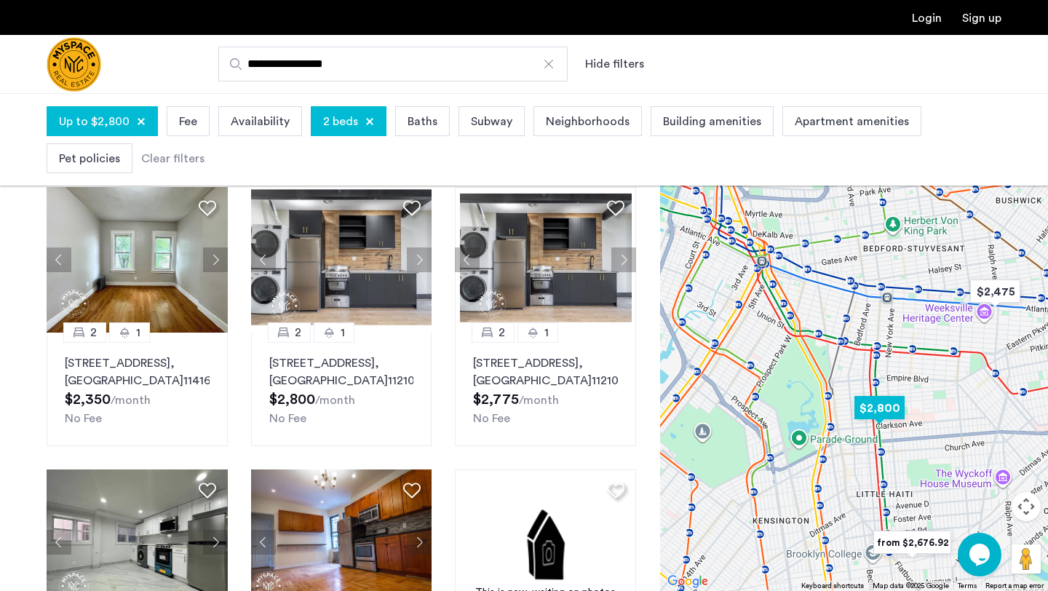
click at [879, 409] on img "$2,800" at bounding box center [880, 408] width 62 height 33
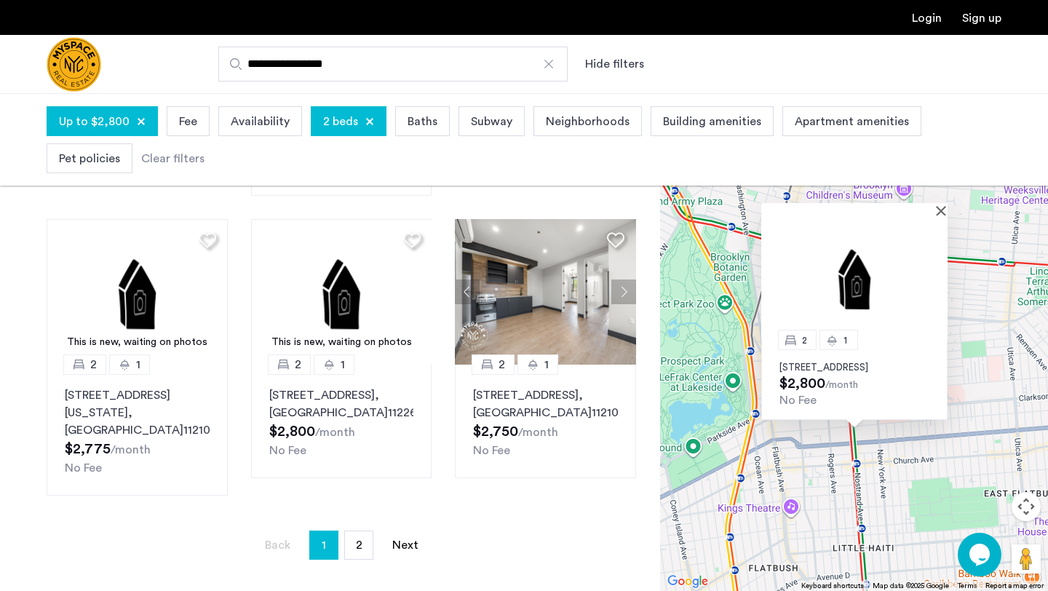
scroll to position [968, 0]
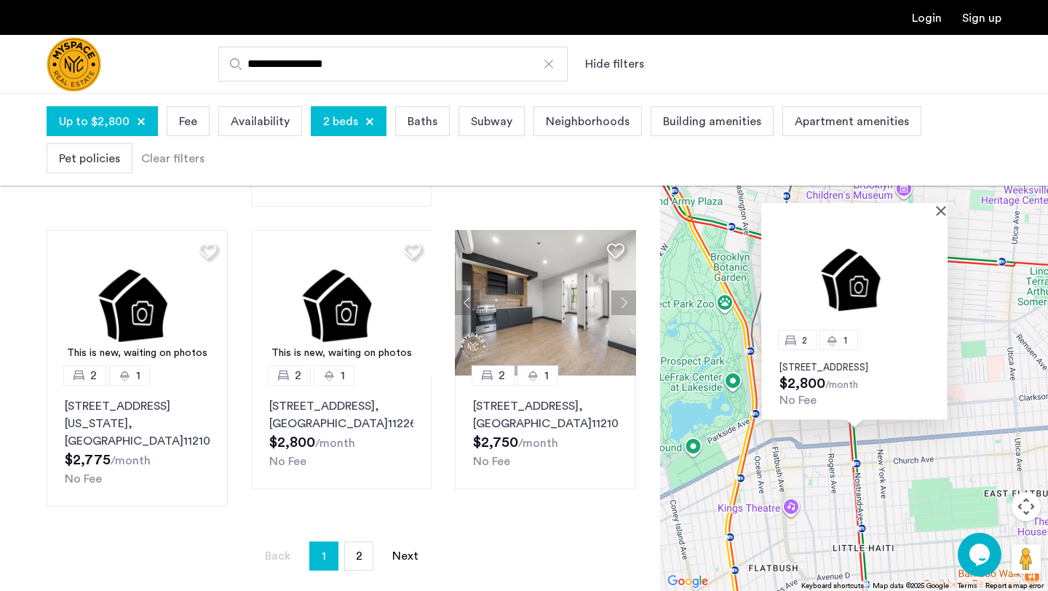
click at [855, 362] on p "1283 Nostrand Avenue, Unit 3L, Brooklyn, NY 11226" at bounding box center [855, 368] width 150 height 12
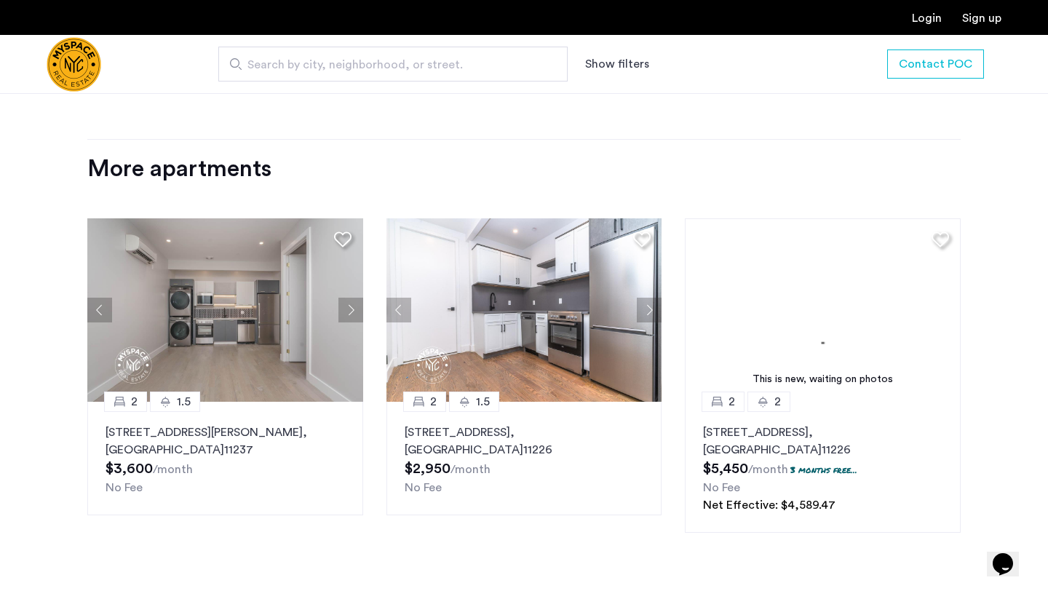
scroll to position [1395, 0]
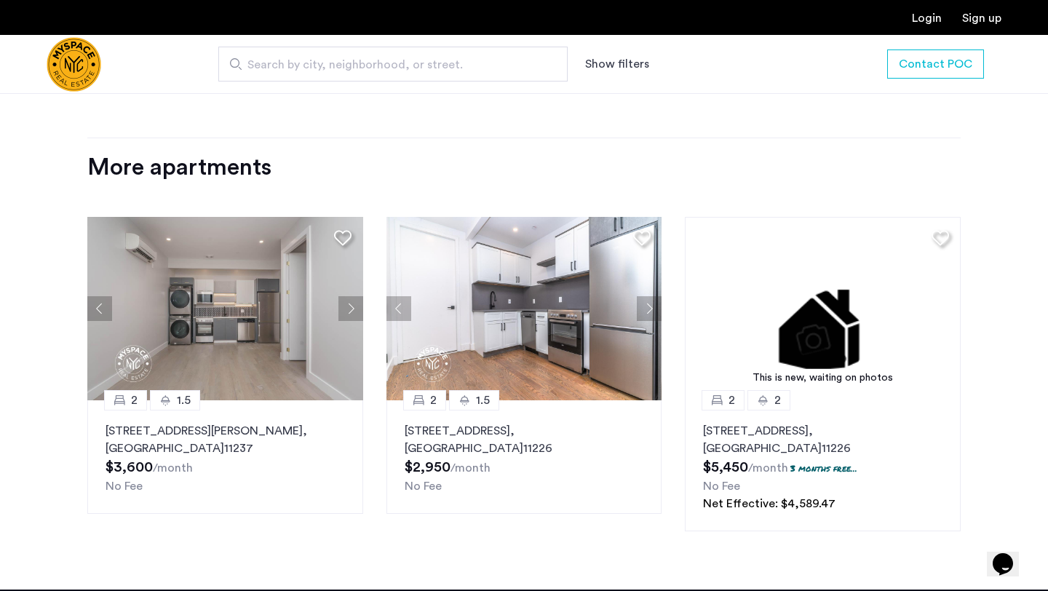
click at [343, 309] on button "Next apartment" at bounding box center [350, 308] width 25 height 25
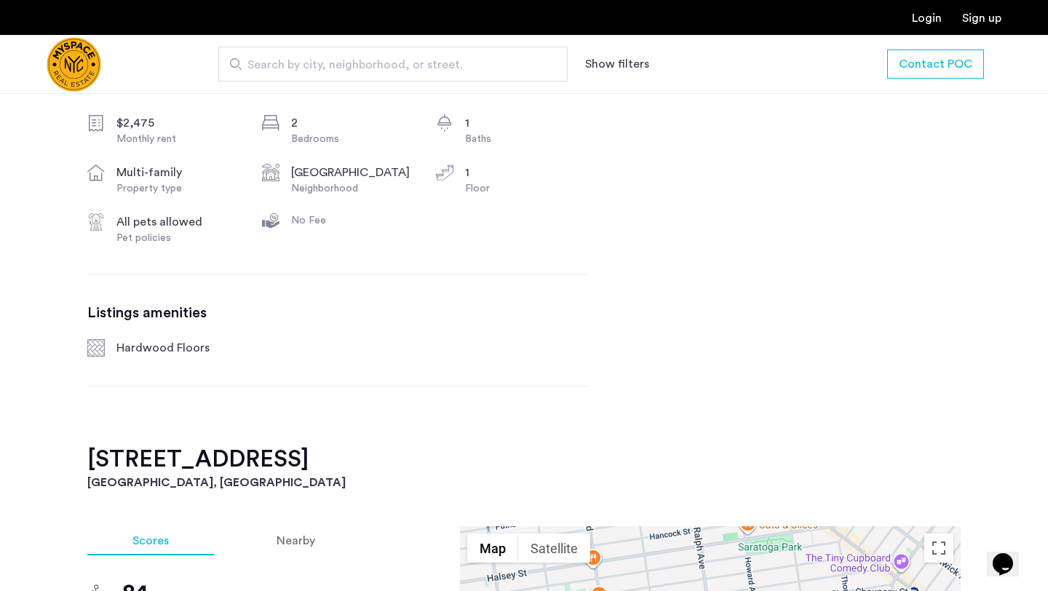
scroll to position [0, 0]
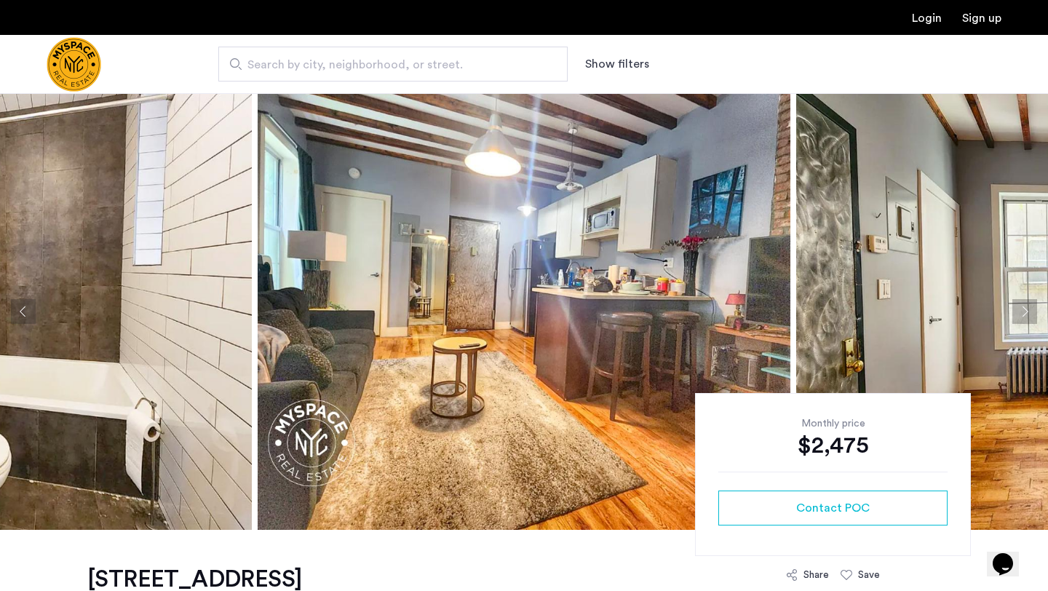
click at [686, 258] on img at bounding box center [524, 311] width 533 height 437
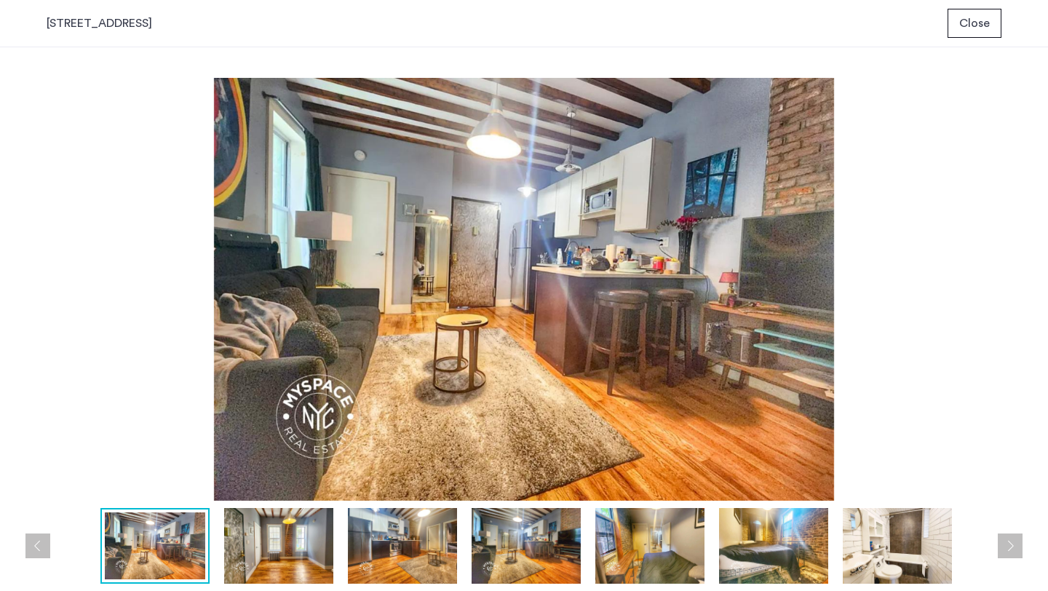
click at [266, 538] on img at bounding box center [278, 546] width 109 height 76
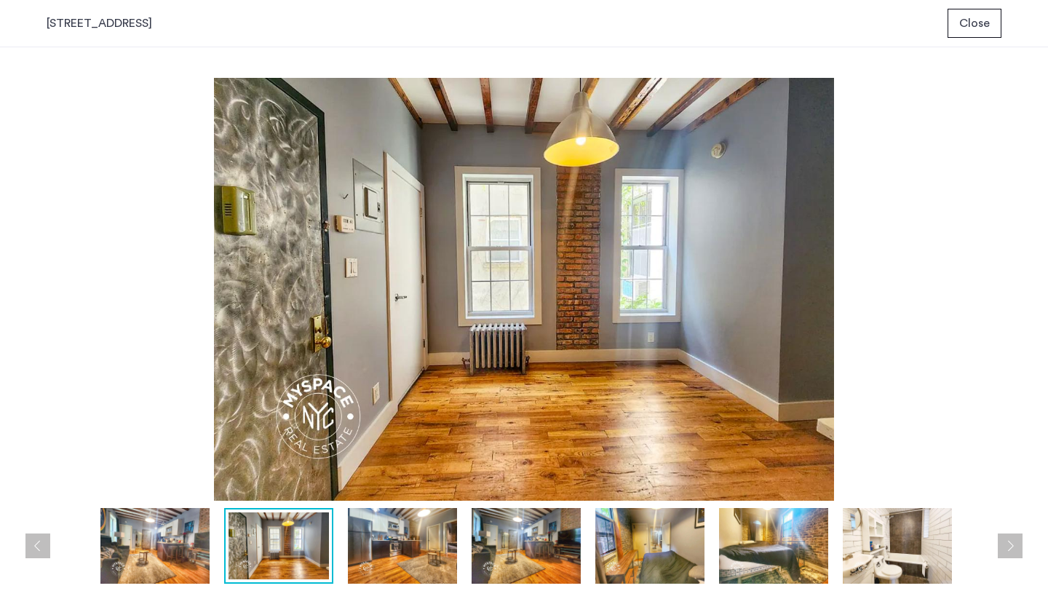
click at [388, 537] on img at bounding box center [402, 546] width 109 height 76
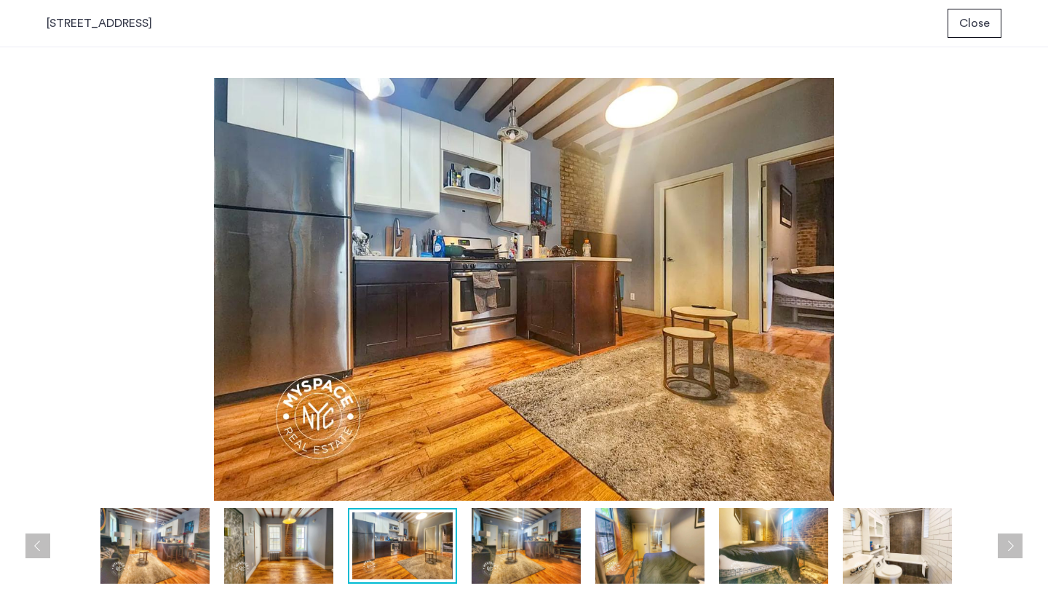
click at [484, 518] on img at bounding box center [526, 546] width 109 height 76
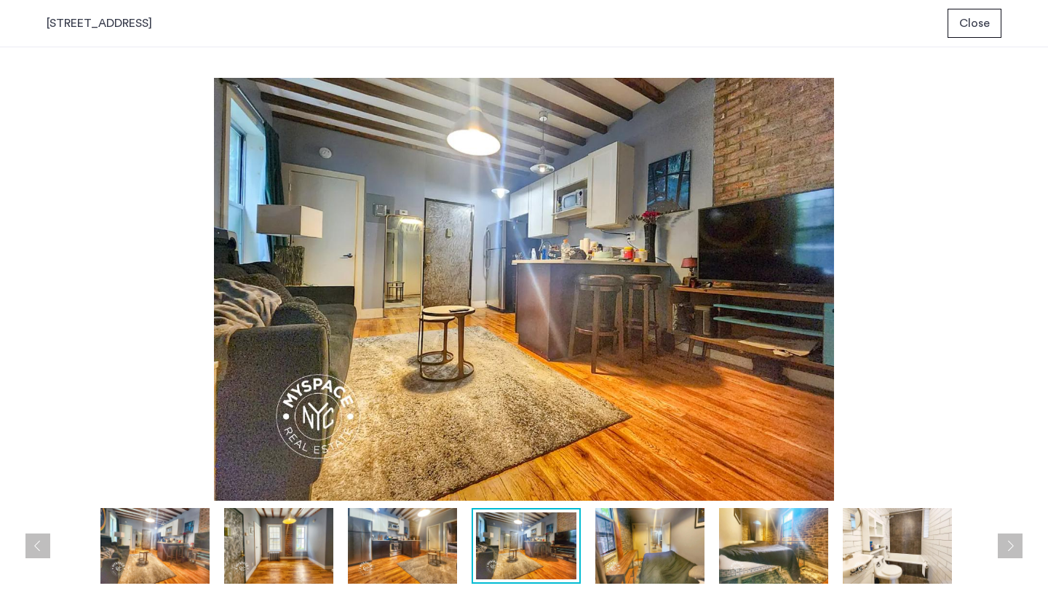
click at [623, 528] on img at bounding box center [649, 546] width 109 height 76
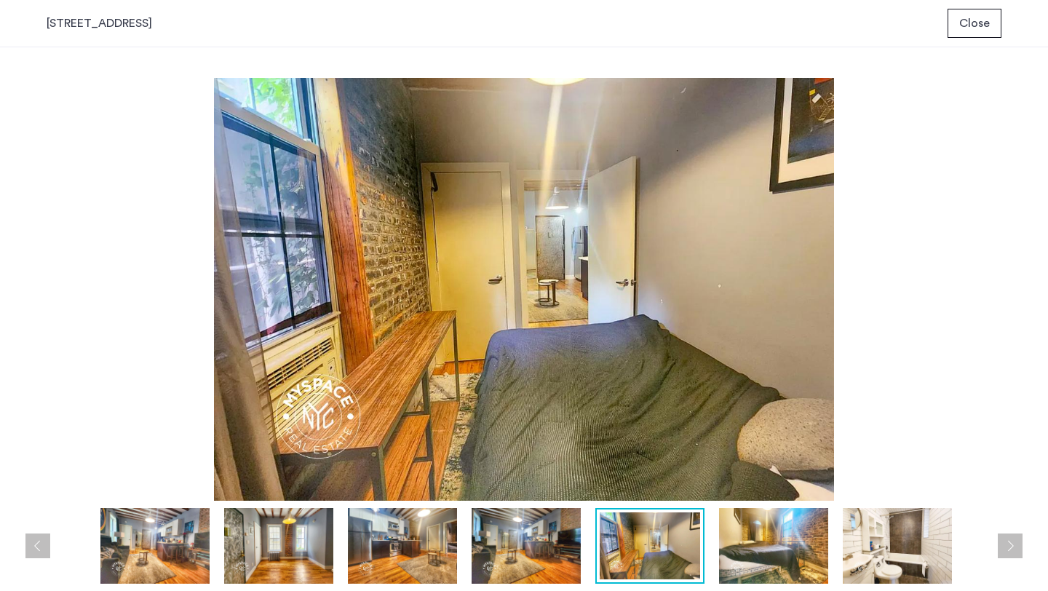
click at [724, 545] on img at bounding box center [773, 546] width 109 height 76
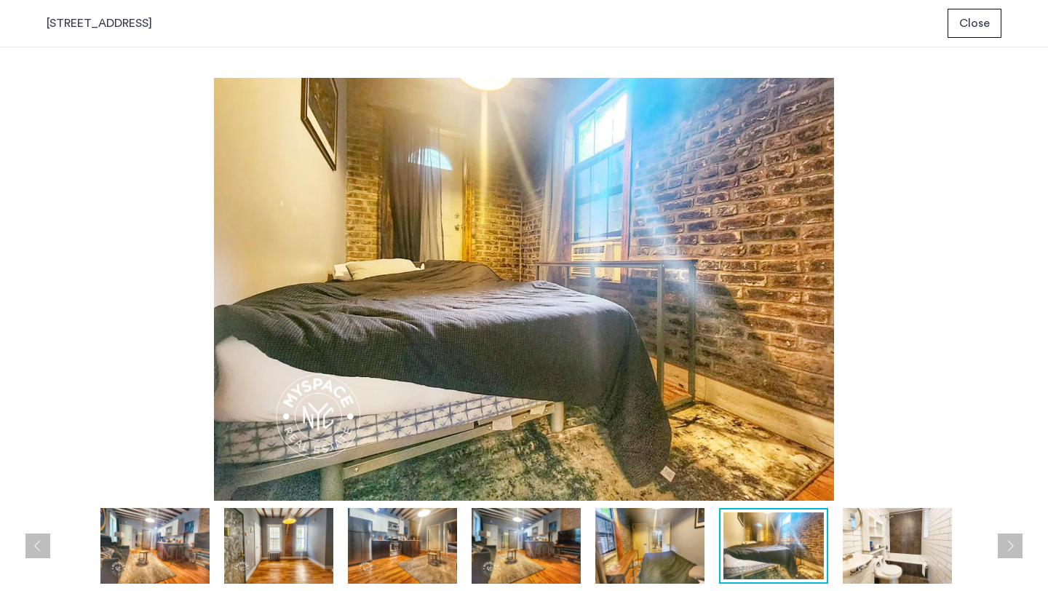
click at [901, 557] on img at bounding box center [897, 546] width 109 height 76
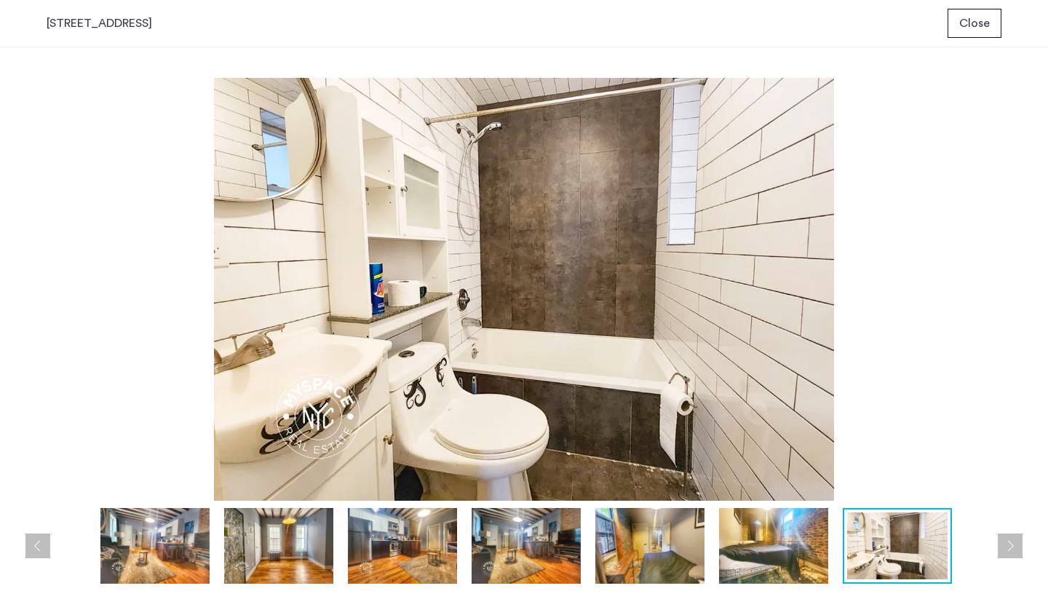
click at [1002, 539] on button "Next apartment" at bounding box center [1010, 546] width 25 height 25
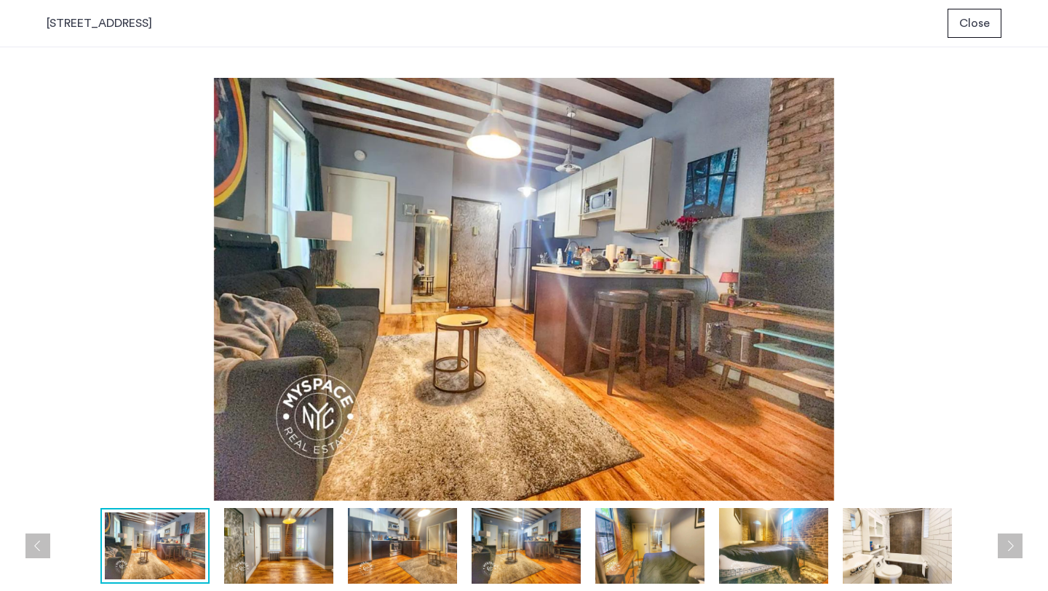
click at [1002, 539] on button "Next apartment" at bounding box center [1010, 546] width 25 height 25
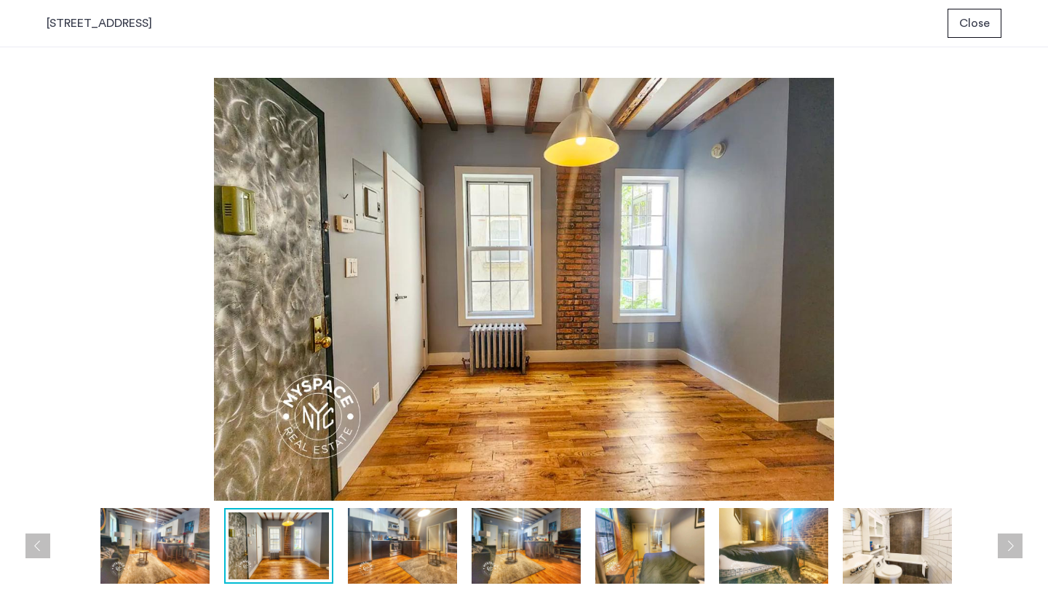
click at [1002, 540] on button "Next apartment" at bounding box center [1010, 546] width 25 height 25
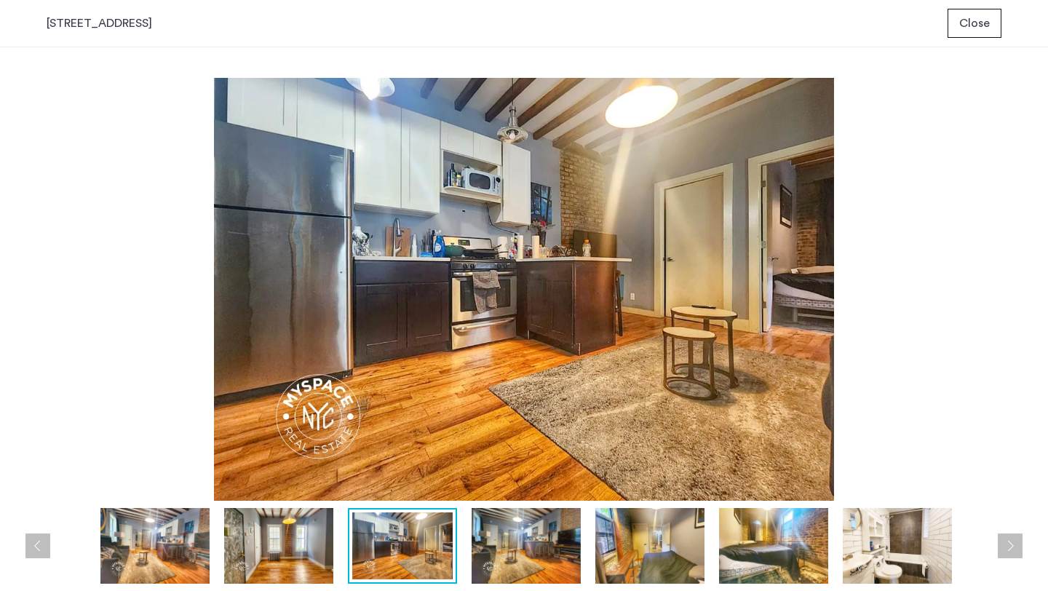
click at [975, 2] on div "1982 Atlantic Avenue, Unit 1F Close" at bounding box center [524, 23] width 1048 height 47
click at [975, 12] on button "Close" at bounding box center [975, 23] width 54 height 29
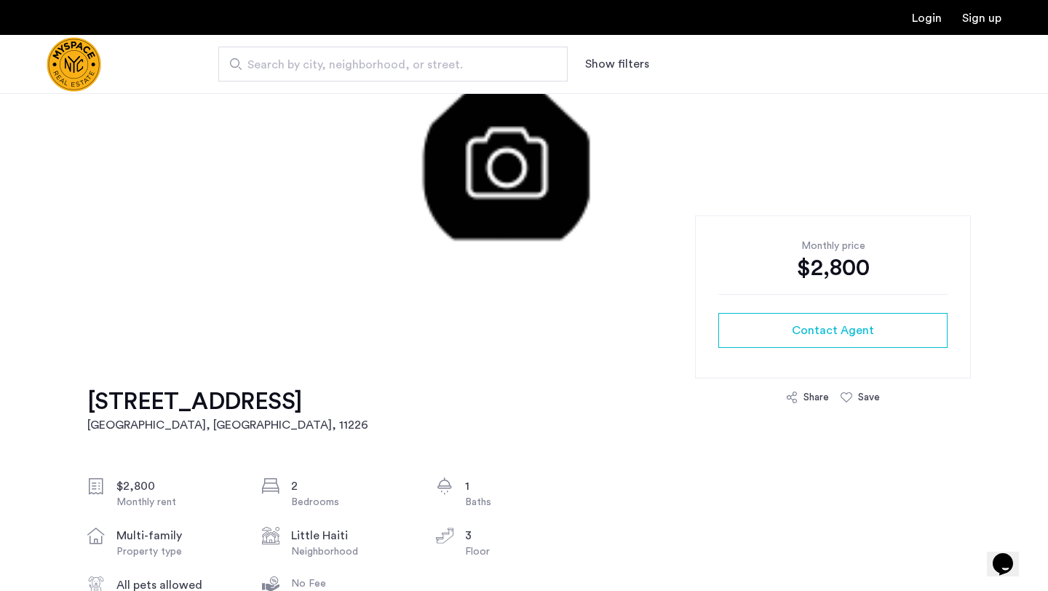
scroll to position [267, 0]
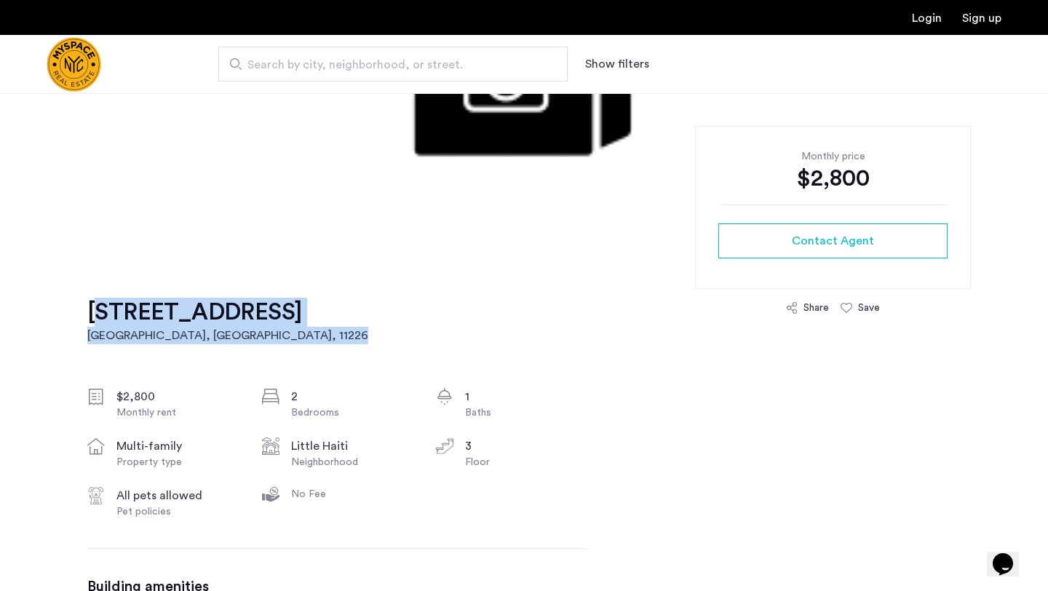
drag, startPoint x: 83, startPoint y: 309, endPoint x: 430, endPoint y: 304, distance: 347.2
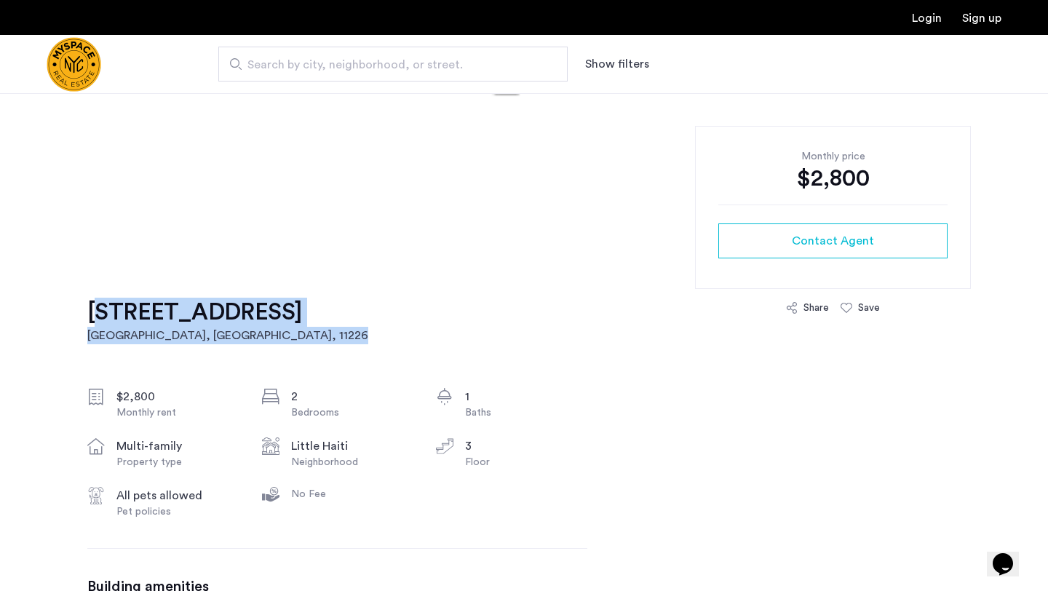
click at [304, 309] on h1 "[STREET_ADDRESS]" at bounding box center [227, 312] width 281 height 29
